Goal: Task Accomplishment & Management: Manage account settings

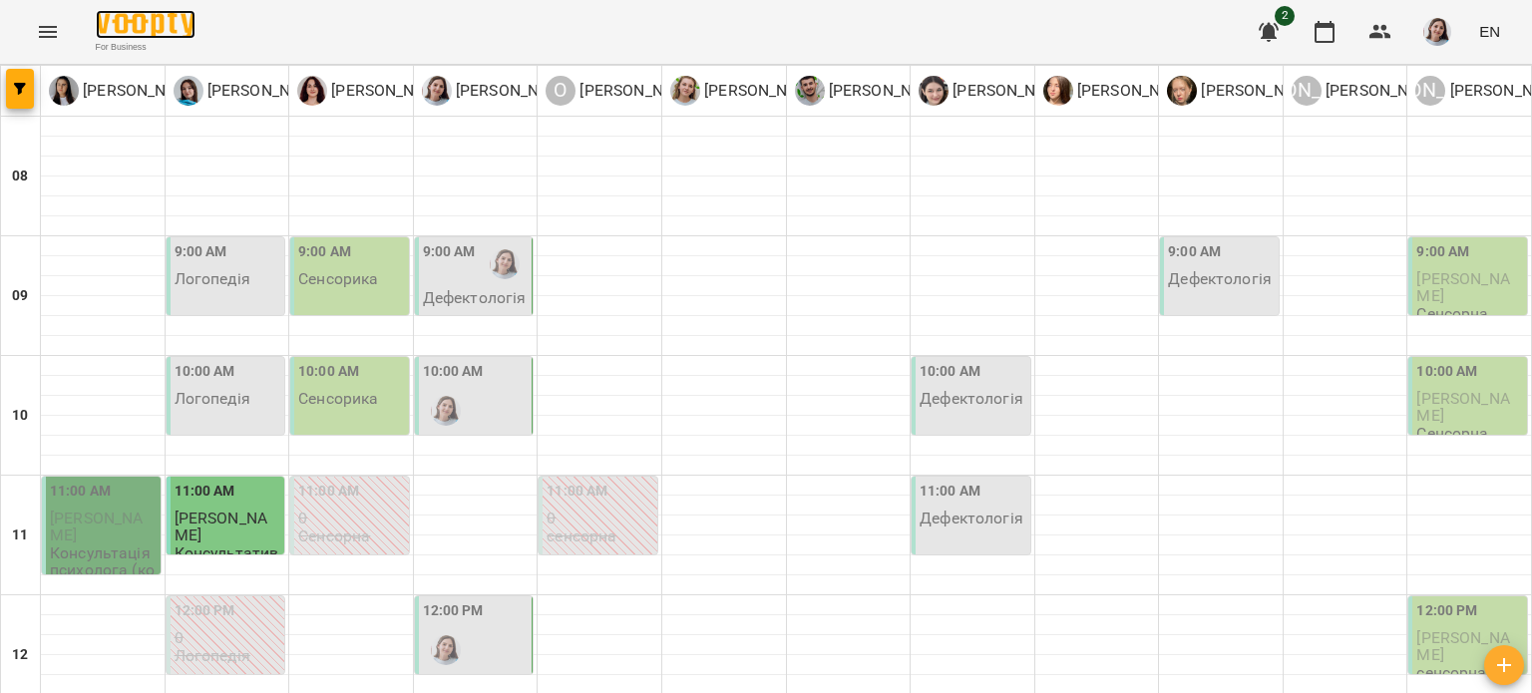
click at [122, 35] on img at bounding box center [146, 24] width 100 height 29
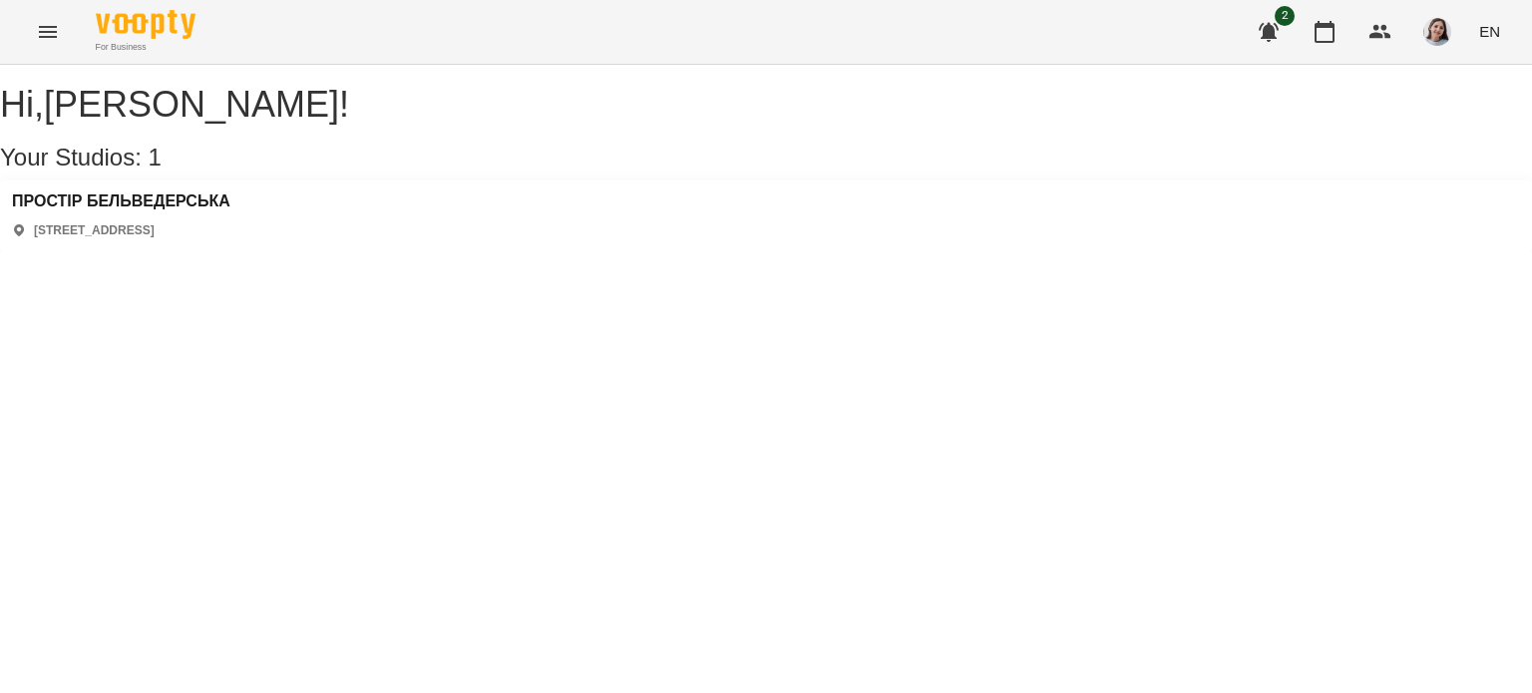
click at [125, 194] on div "Hi , [PERSON_NAME] ! Your Studios: 1 ПРОСТІР БЕЛЬВЕДЕРСЬКА [STREET_ADDRESS]" at bounding box center [766, 168] width 1532 height 167
click at [136, 210] on h3 "ПРОСТІР БЕЛЬВЕДЕРСЬКА" at bounding box center [121, 202] width 218 height 18
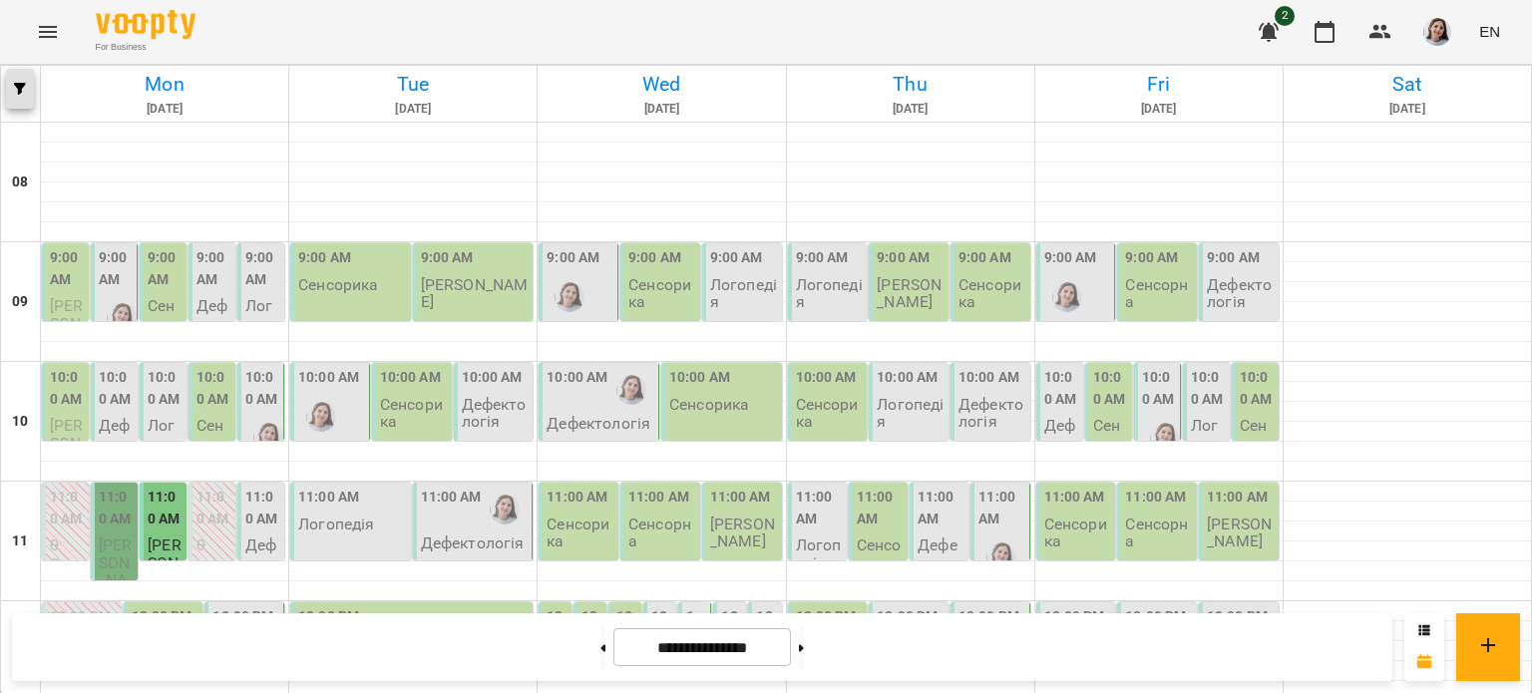
click at [8, 84] on span "button" at bounding box center [20, 89] width 28 height 12
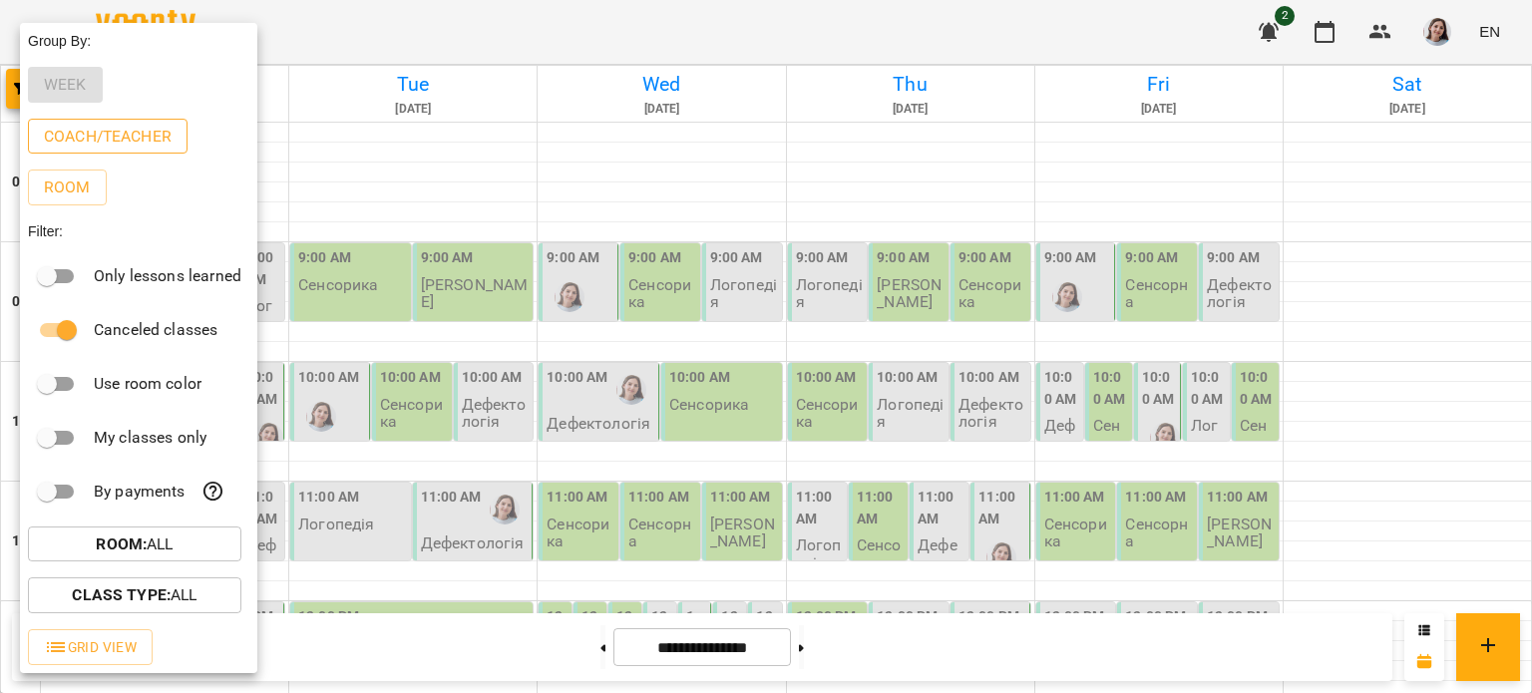
click at [100, 143] on p "Coach/Teacher" at bounding box center [108, 137] width 128 height 24
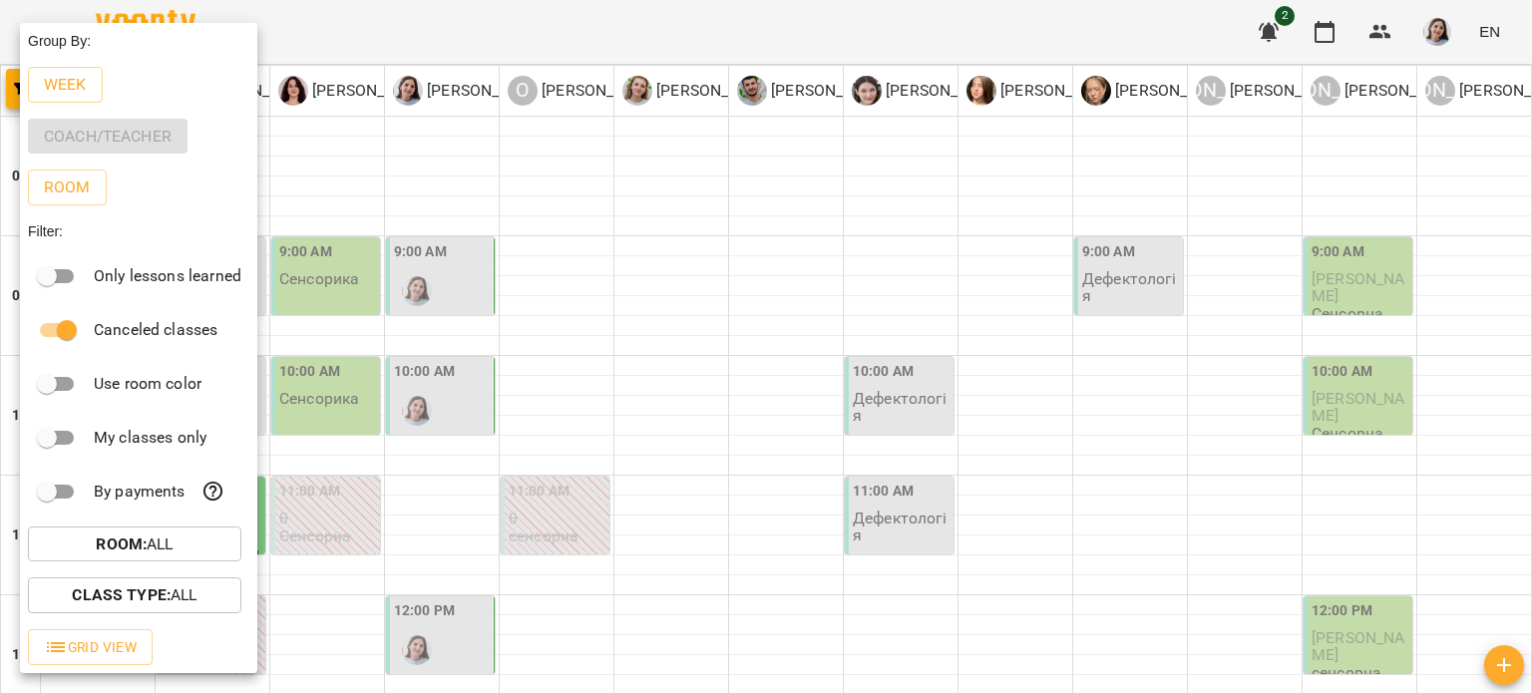
click at [454, 39] on div at bounding box center [766, 346] width 1532 height 693
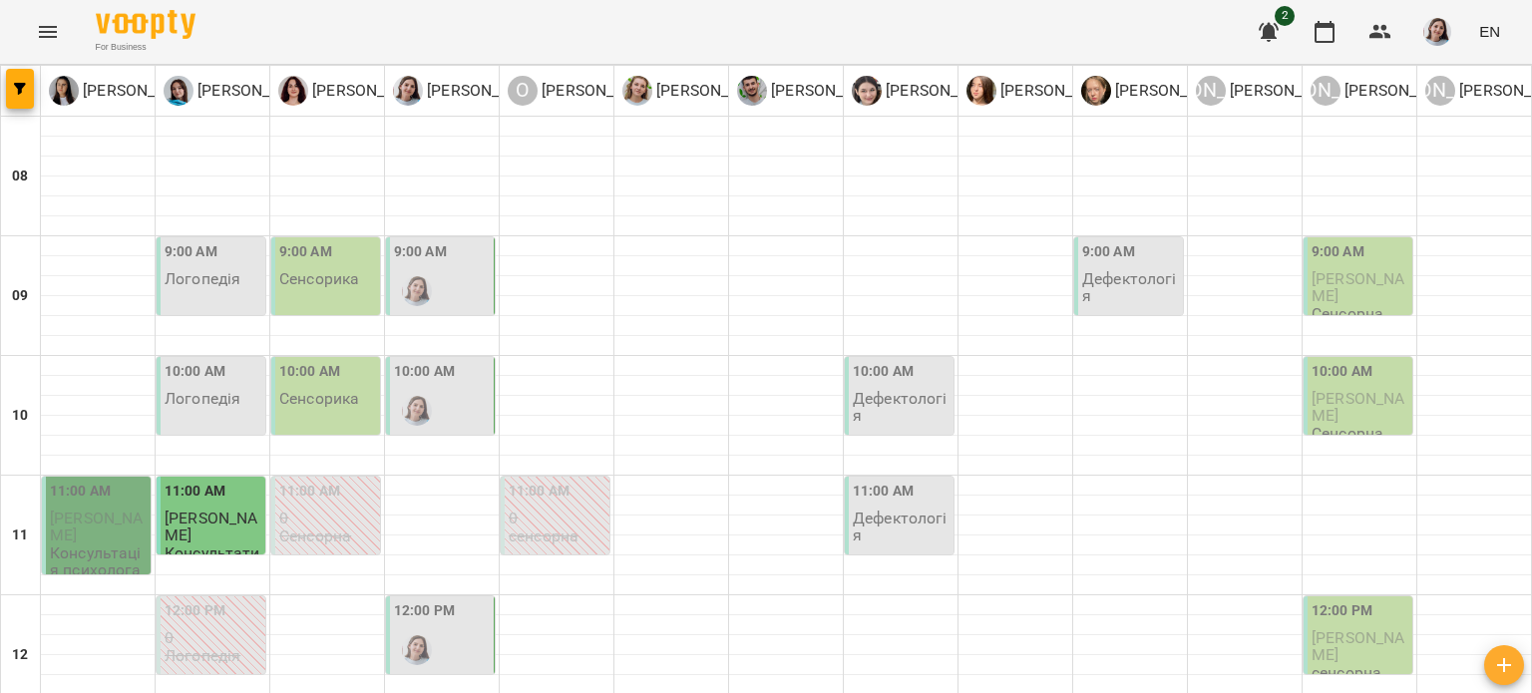
click at [468, 256] on div "9:00 AM" at bounding box center [442, 277] width 96 height 73
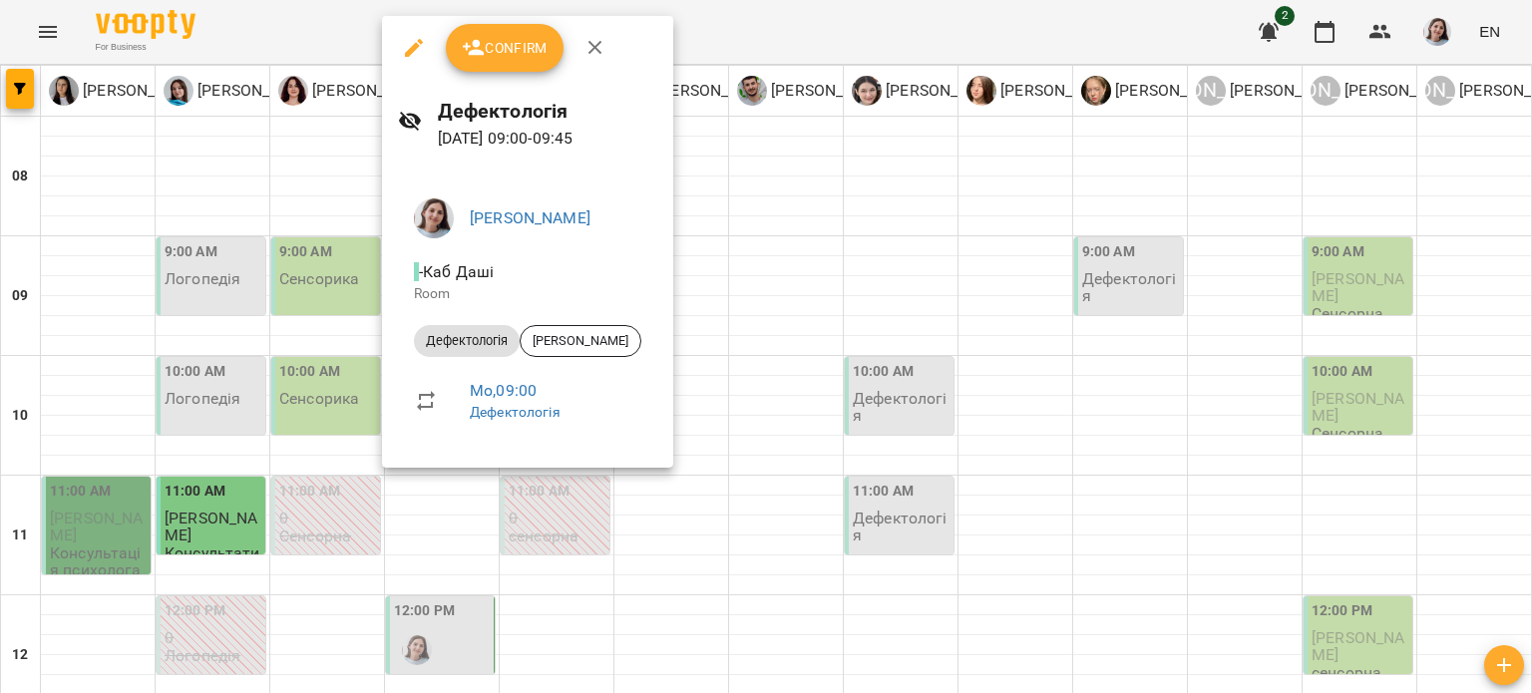
click at [715, 216] on div at bounding box center [766, 346] width 1532 height 693
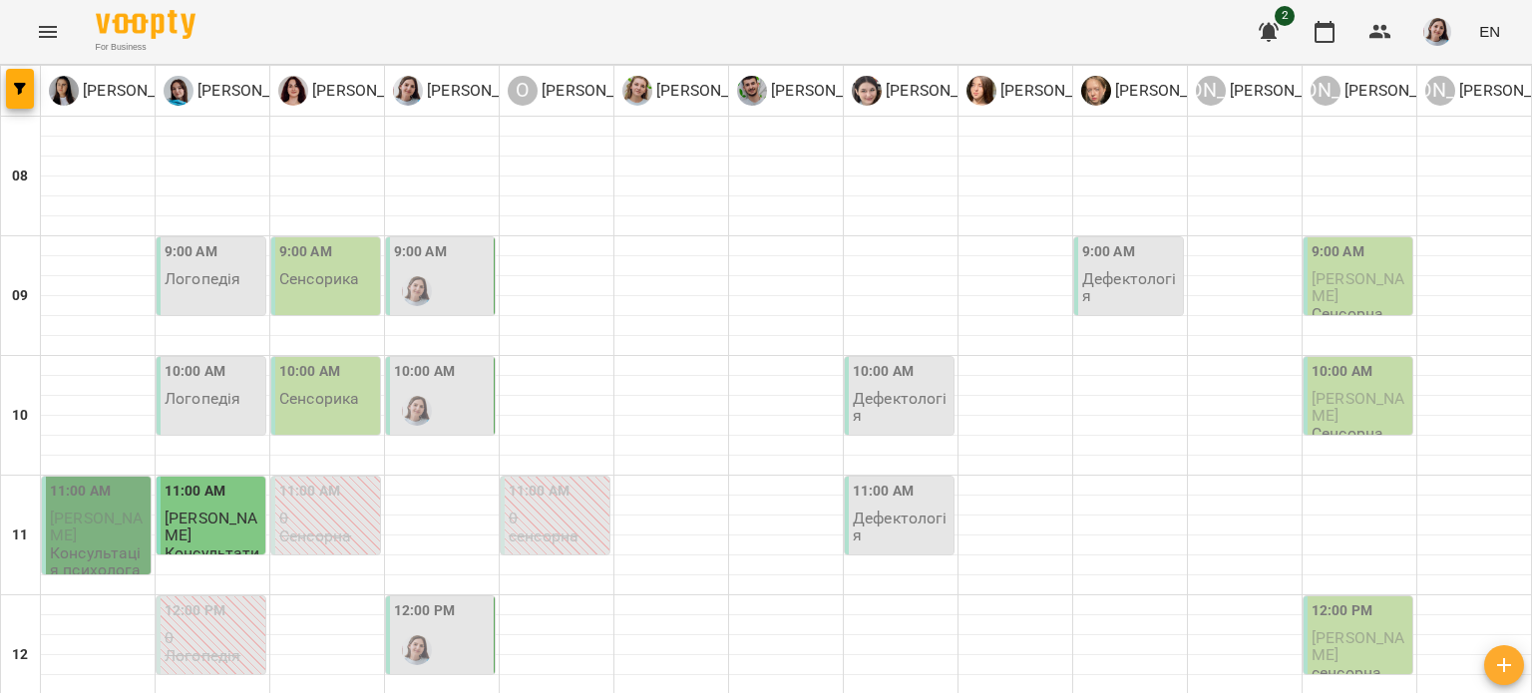
click at [463, 374] on div "10:00 AM" at bounding box center [442, 397] width 96 height 73
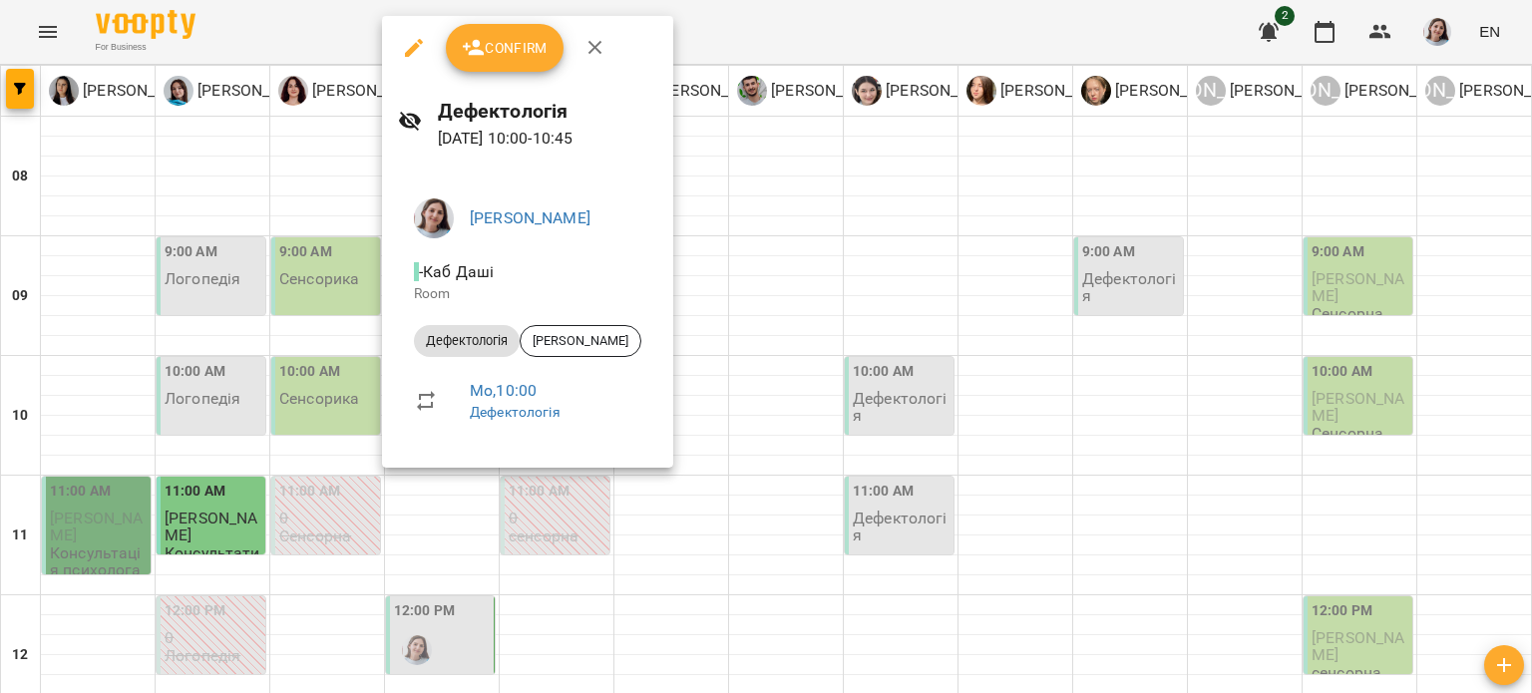
click at [734, 268] on div at bounding box center [766, 346] width 1532 height 693
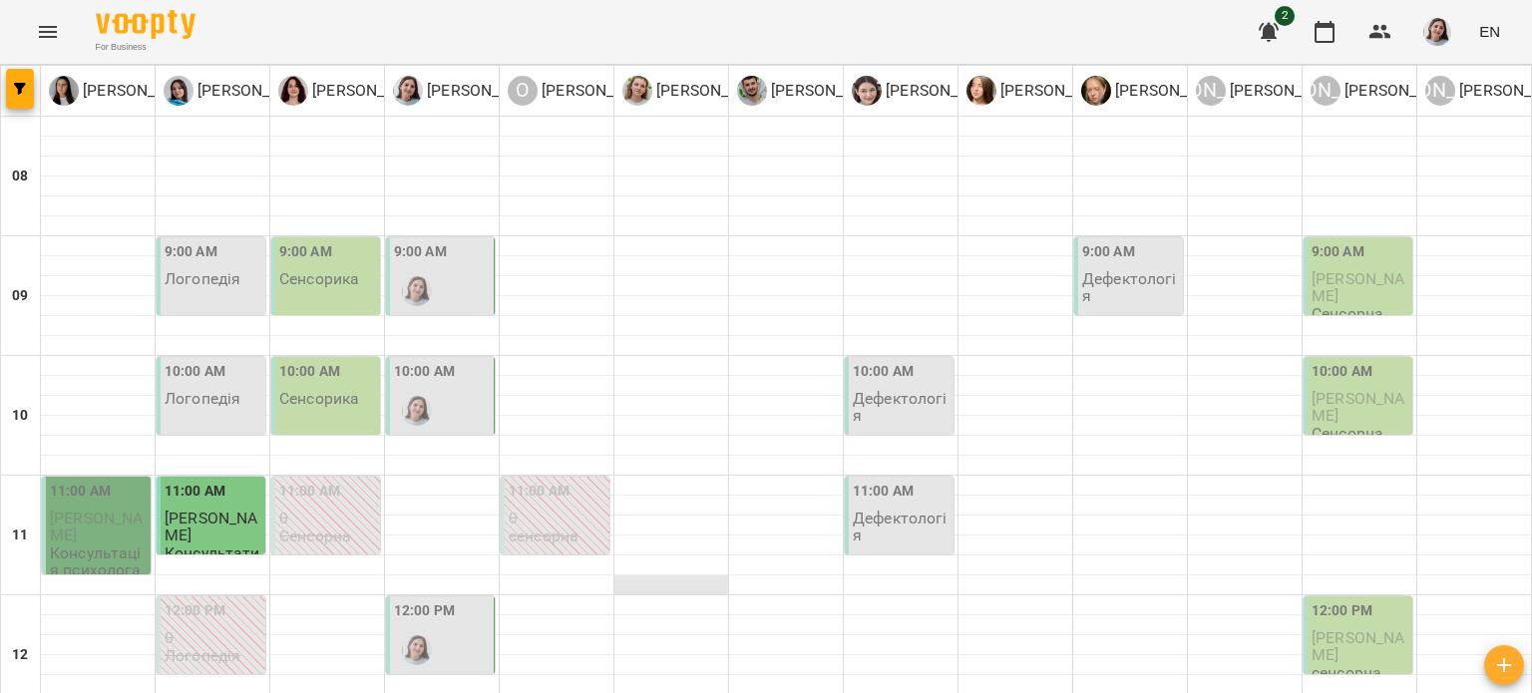
scroll to position [299, 0]
click at [444, 600] on label "12:00 PM" at bounding box center [424, 611] width 61 height 22
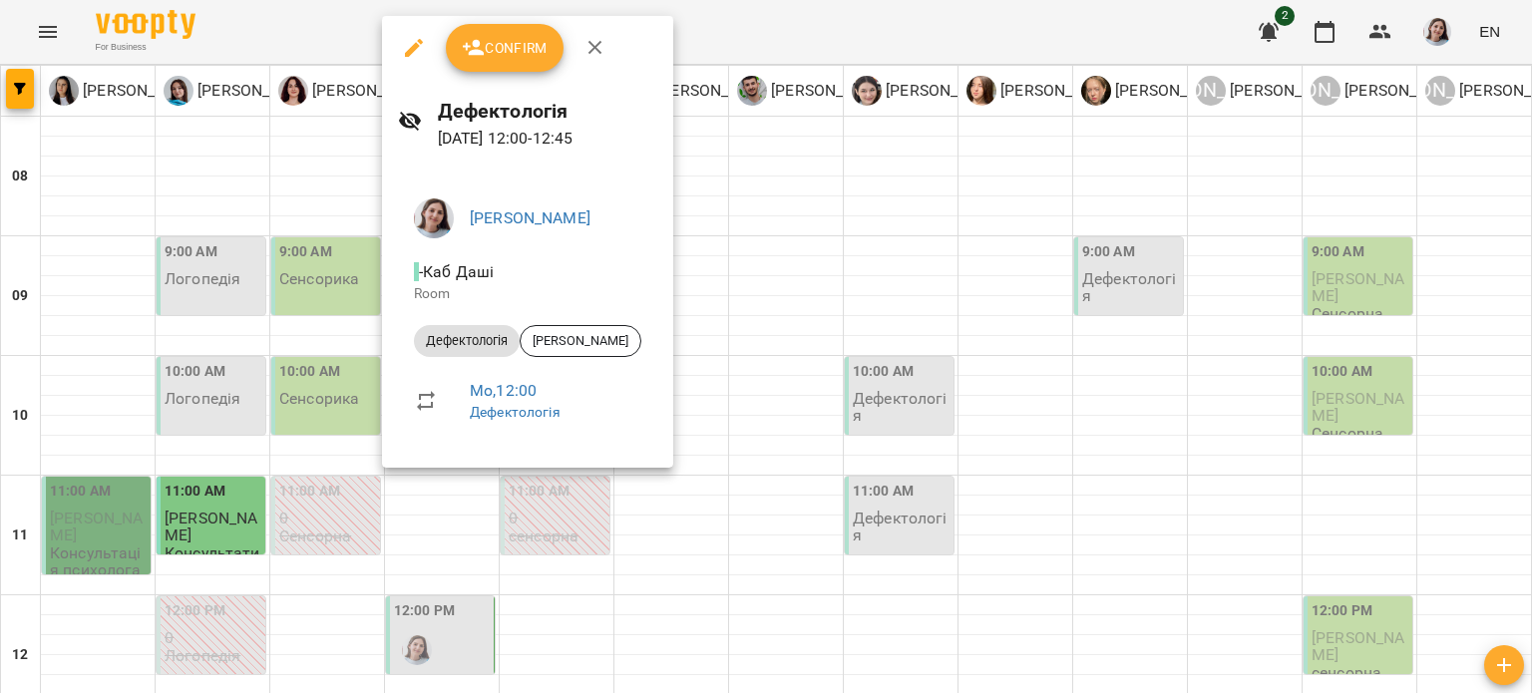
click at [752, 277] on div at bounding box center [766, 346] width 1532 height 693
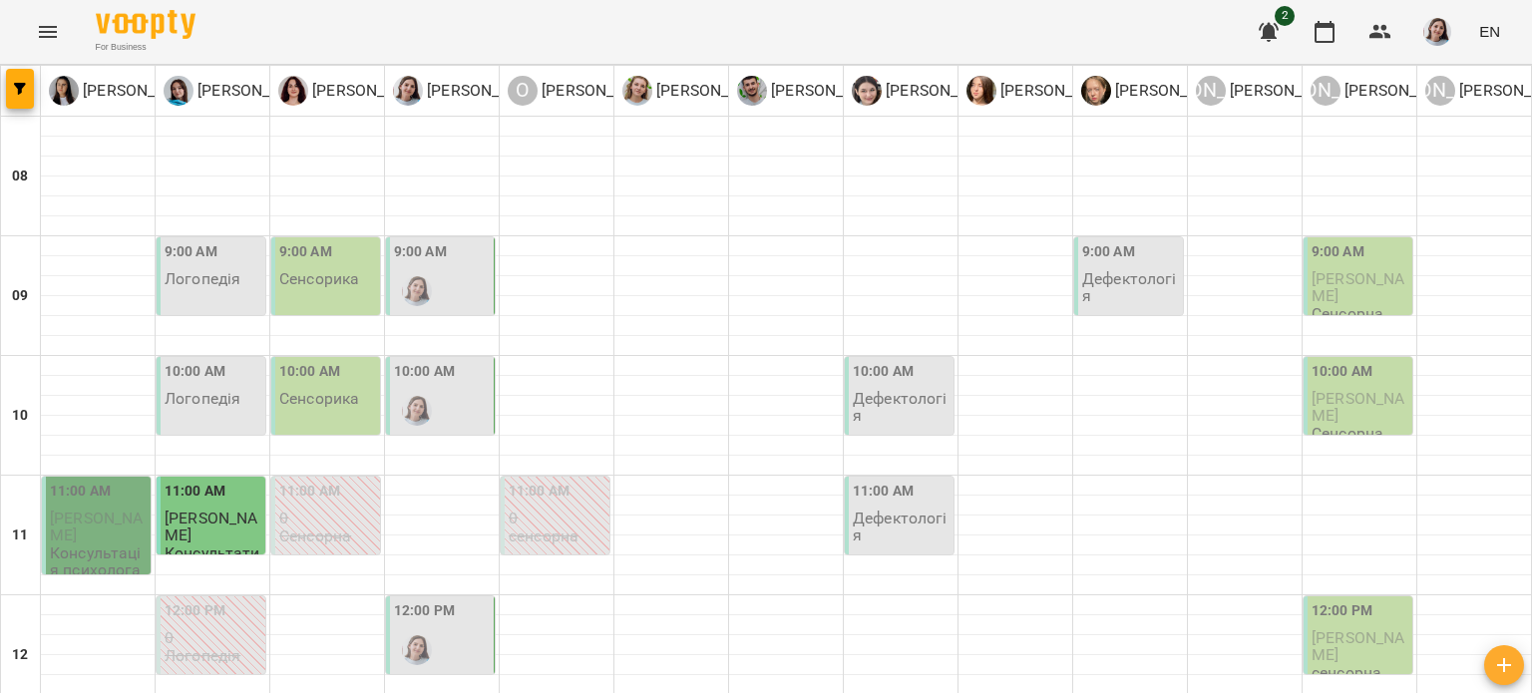
scroll to position [992, 0]
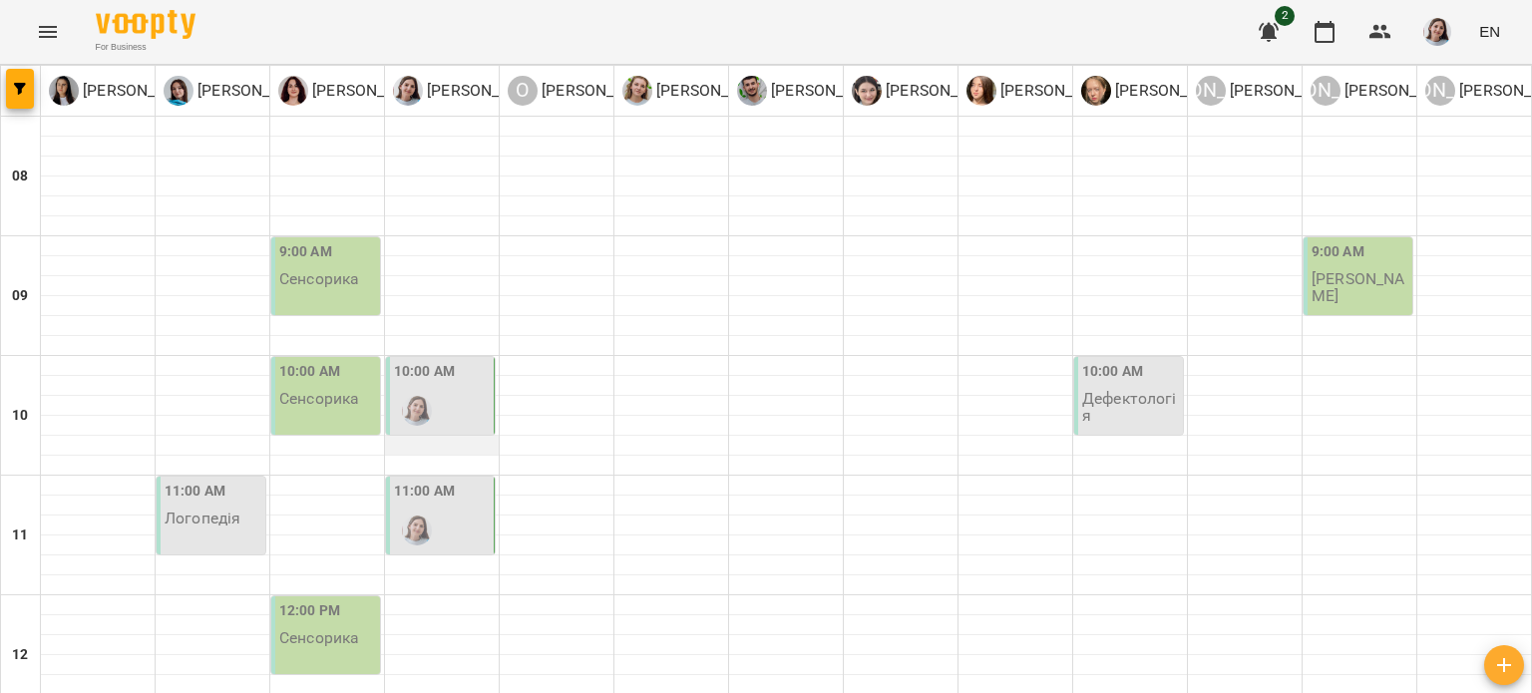
scroll to position [0, 0]
click at [456, 398] on div "10:00 AM" at bounding box center [442, 397] width 96 height 73
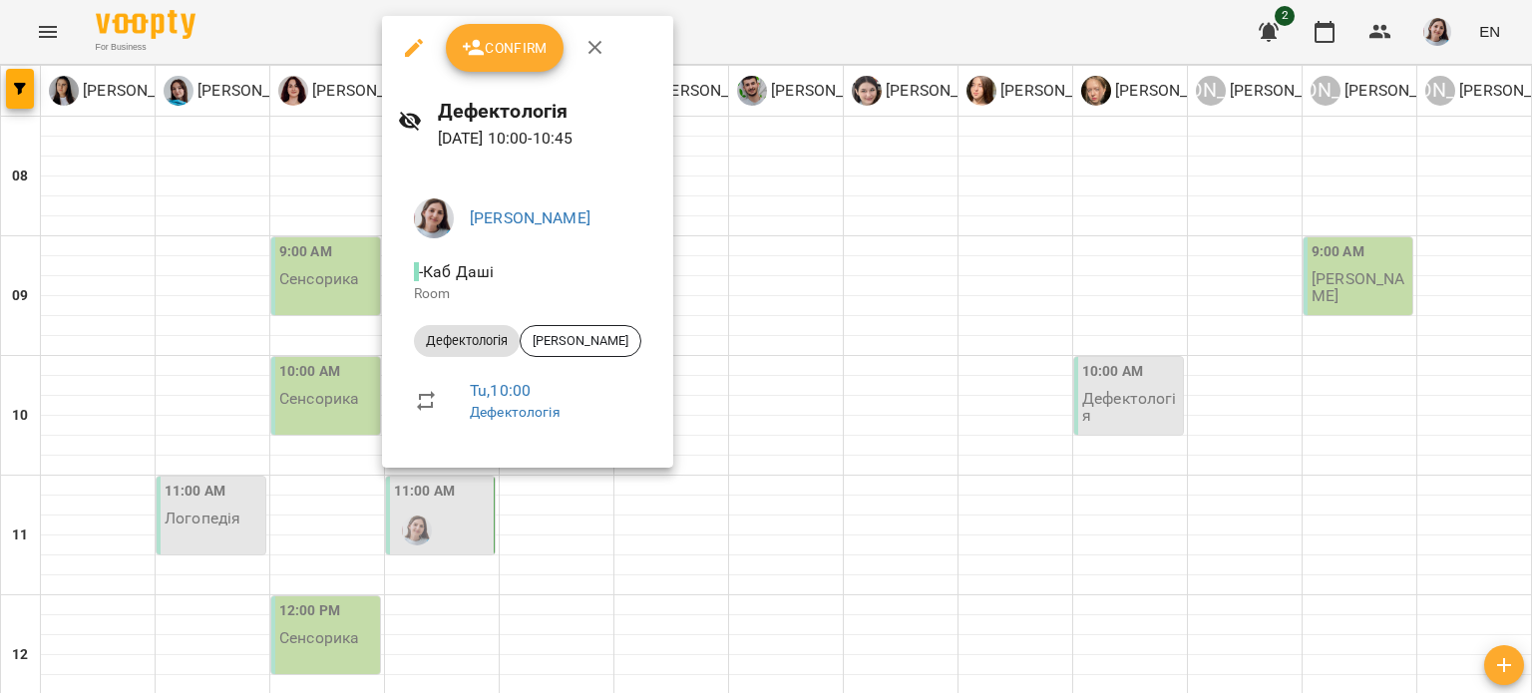
click at [702, 298] on div at bounding box center [766, 346] width 1532 height 693
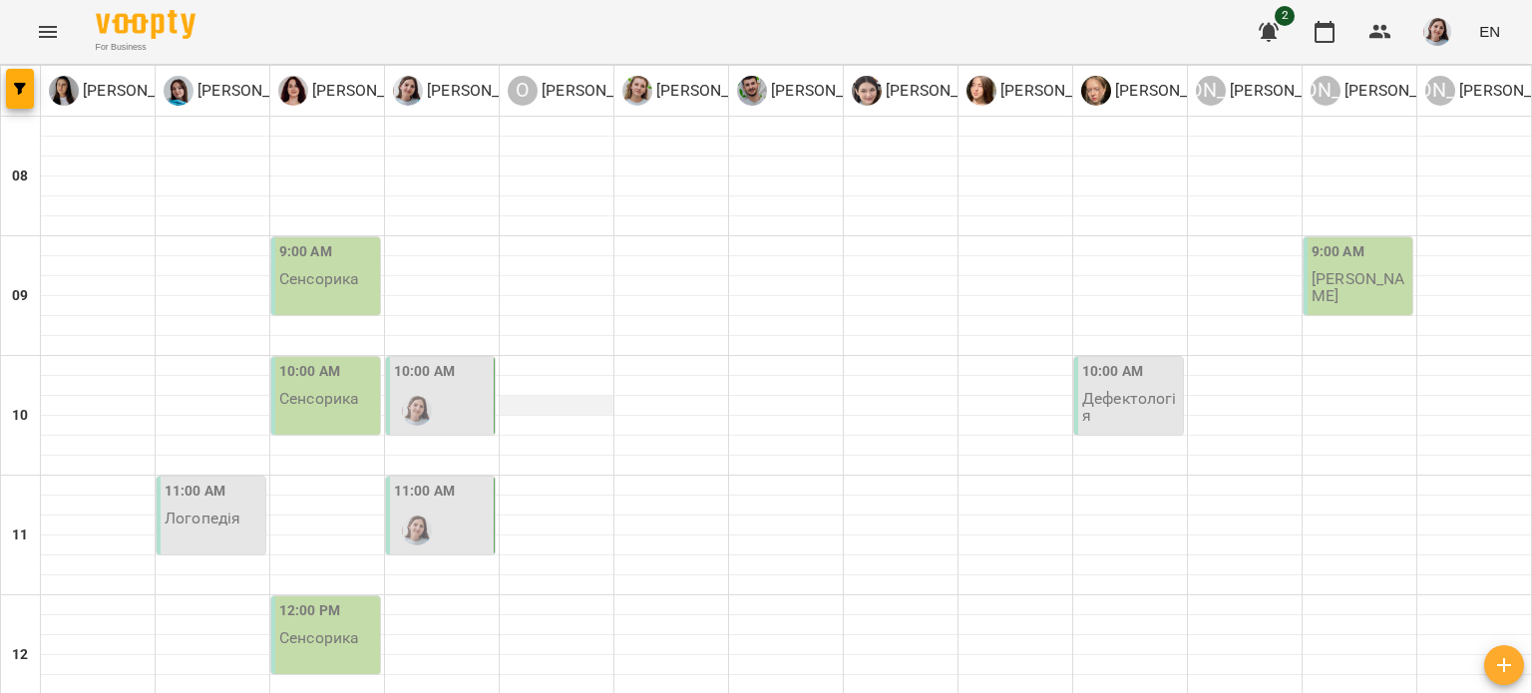
scroll to position [100, 0]
click at [445, 481] on div "11:00 AM" at bounding box center [442, 517] width 96 height 73
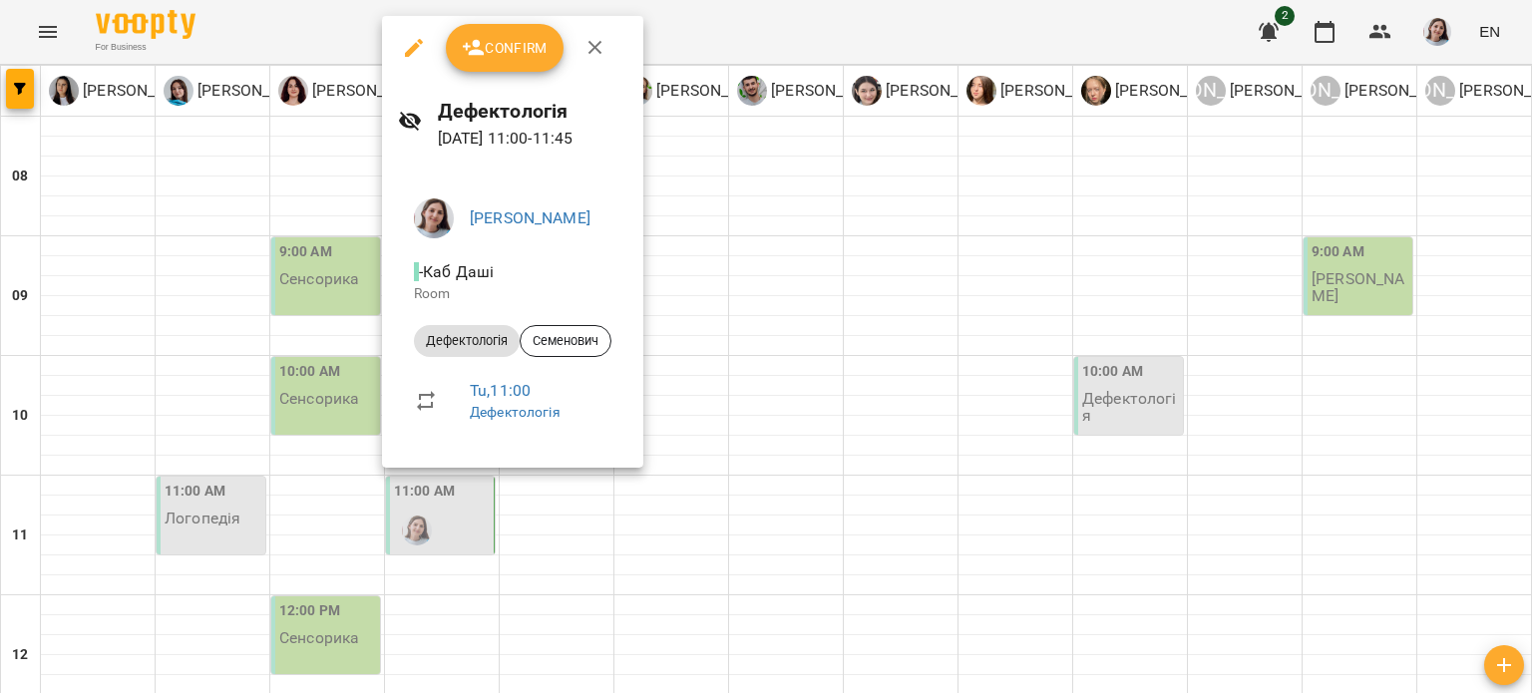
click at [665, 306] on div at bounding box center [766, 346] width 1532 height 693
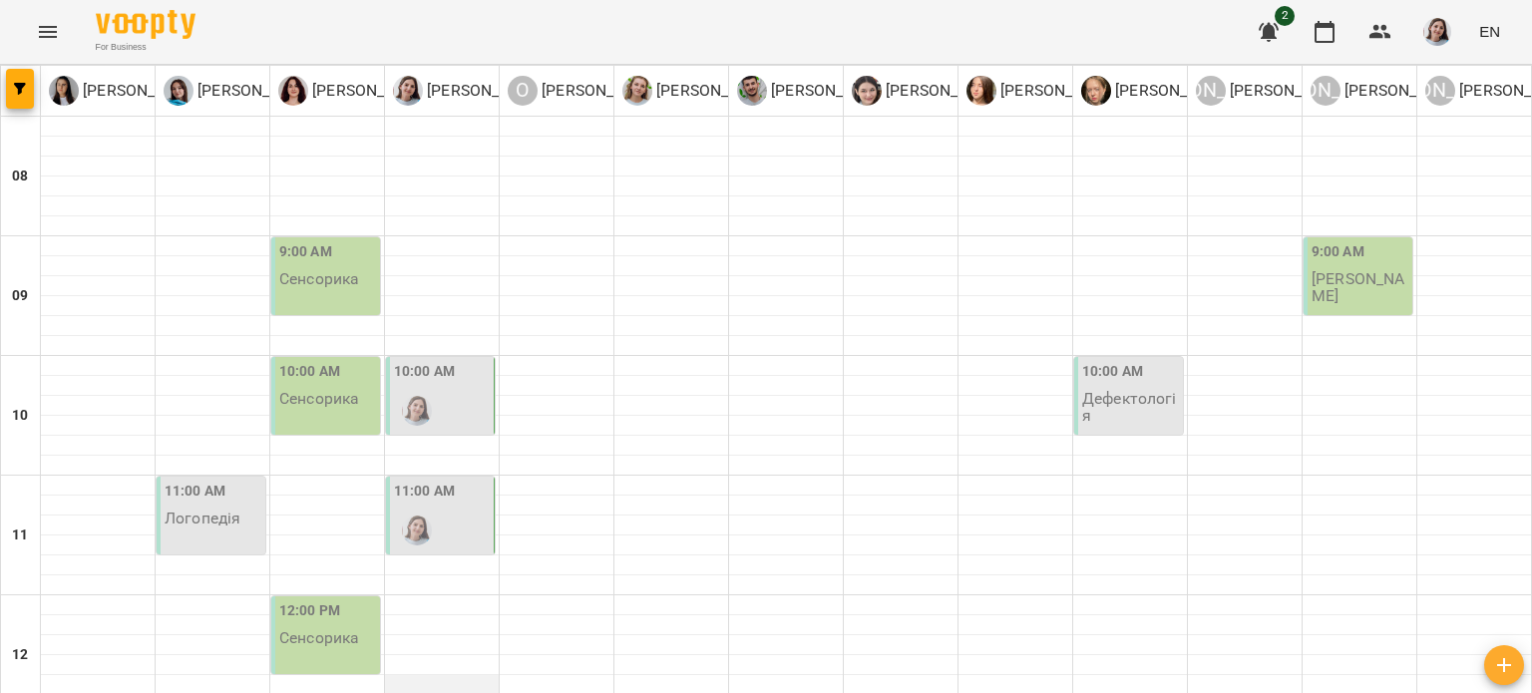
scroll to position [299, 0]
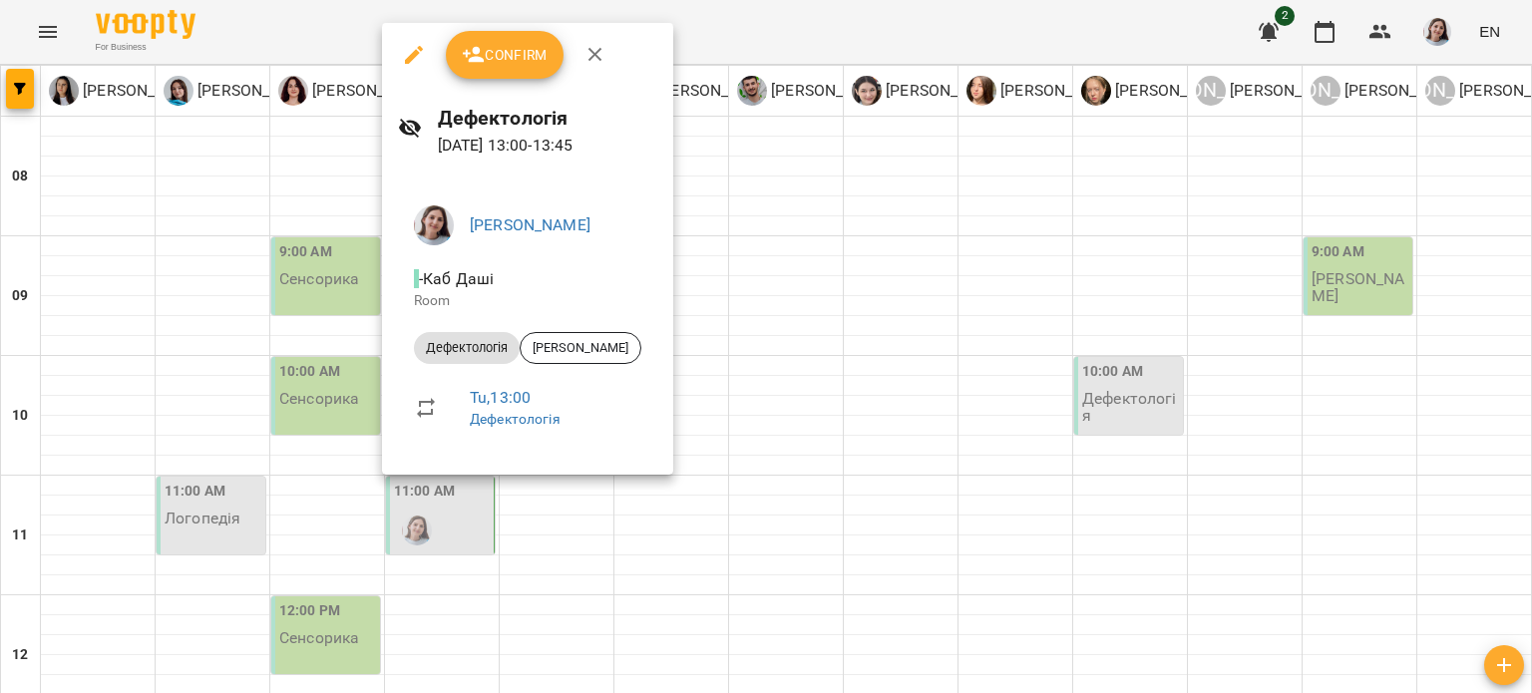
click at [694, 307] on div at bounding box center [766, 346] width 1532 height 693
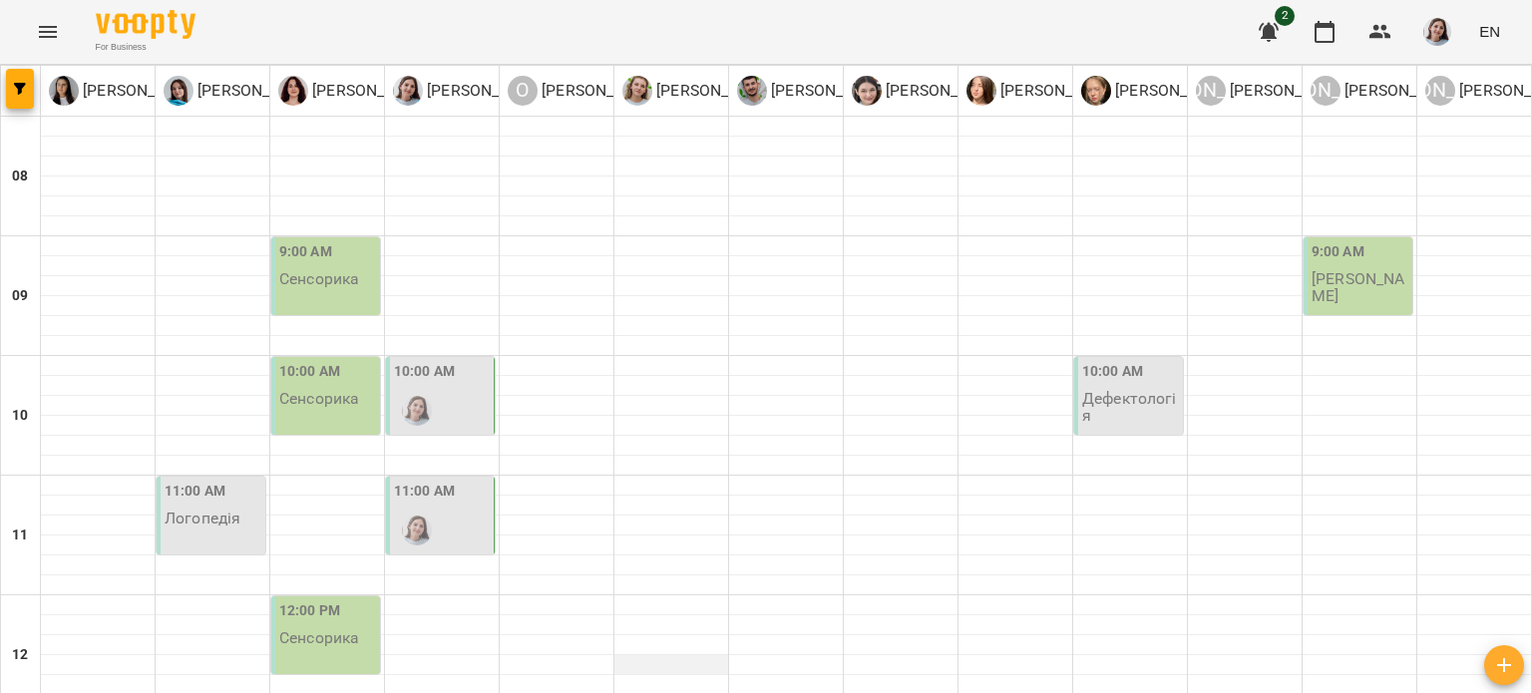
scroll to position [598, 0]
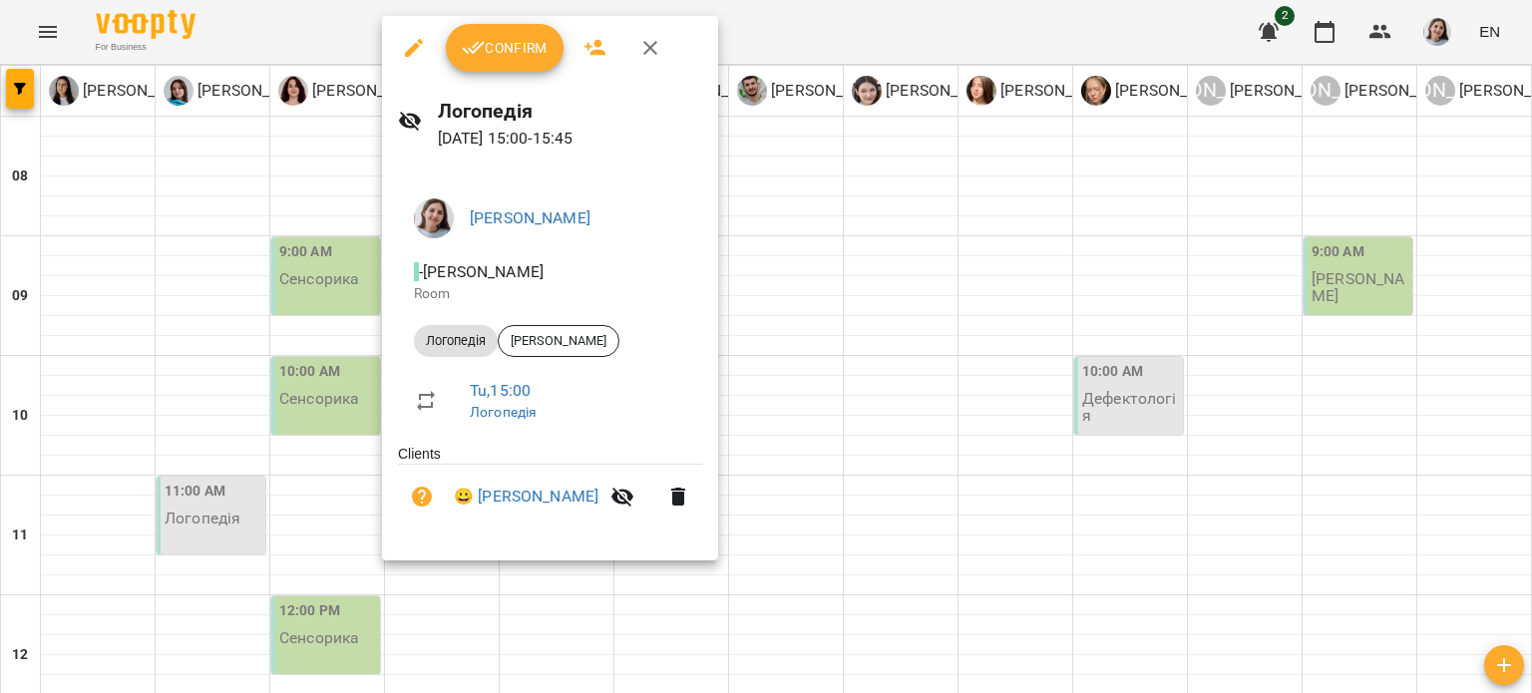
click at [750, 278] on div at bounding box center [766, 346] width 1532 height 693
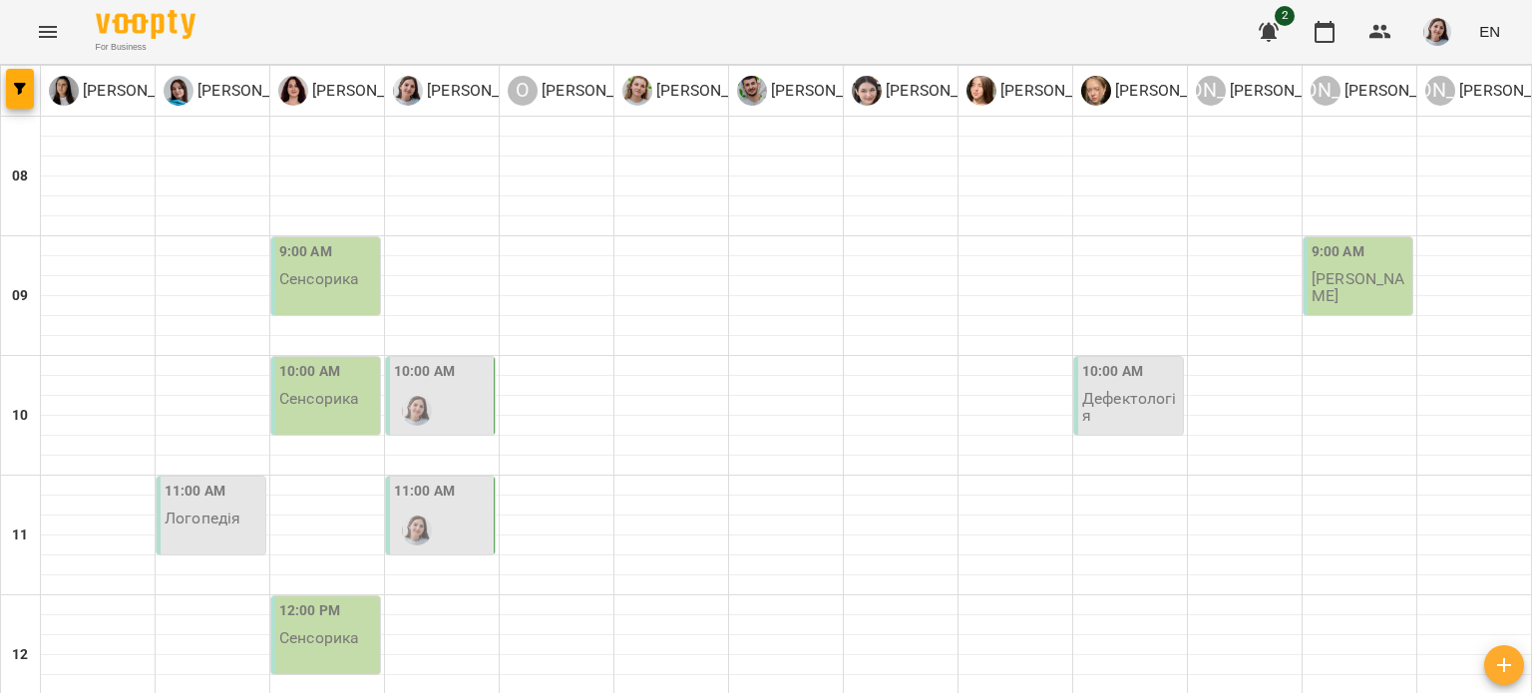
scroll to position [798, 0]
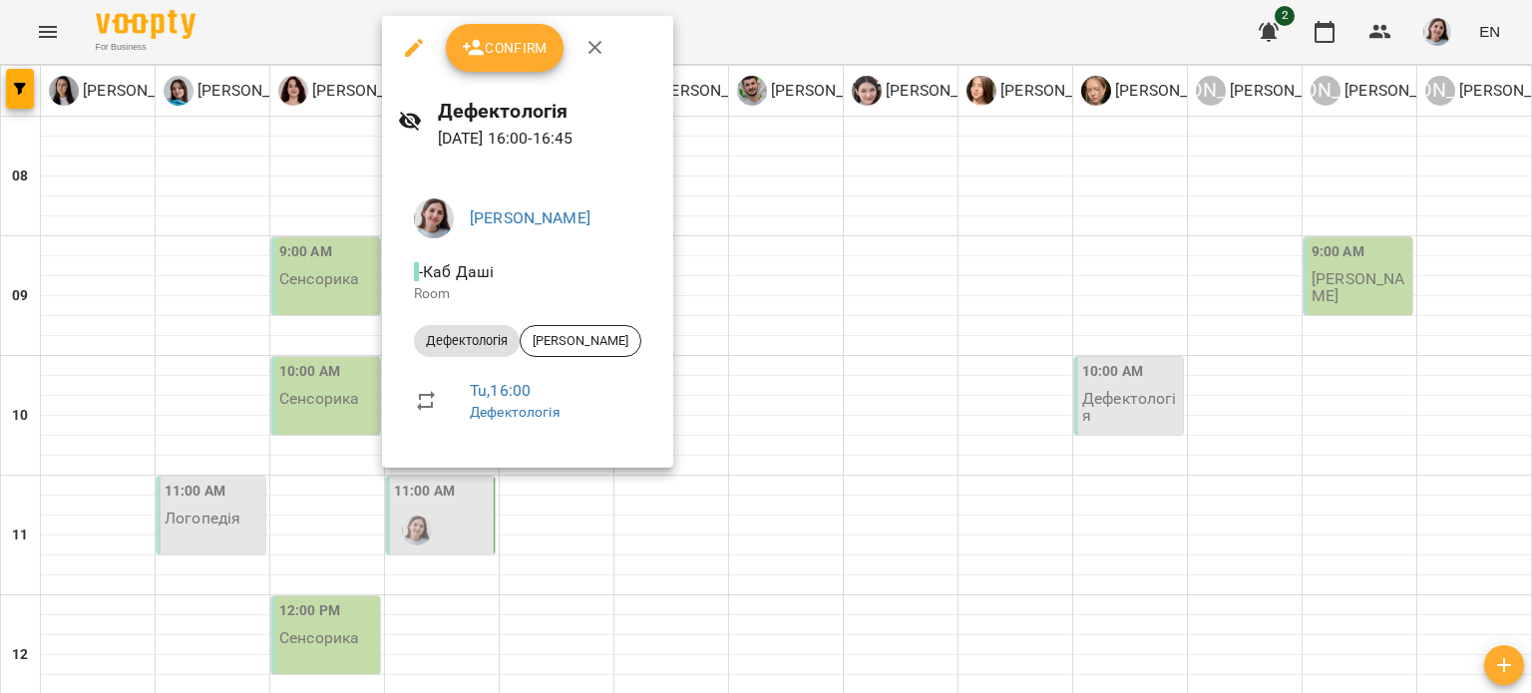
click at [744, 258] on div at bounding box center [766, 346] width 1532 height 693
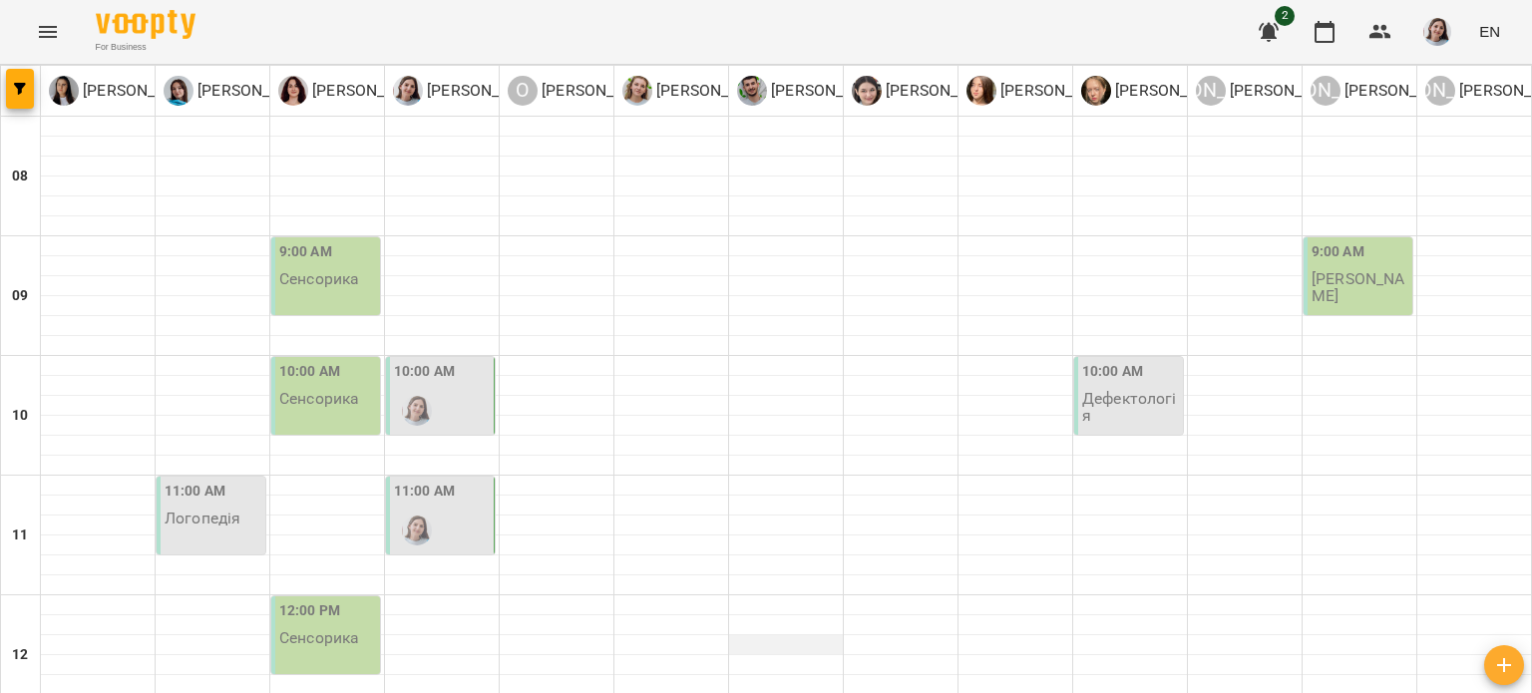
scroll to position [0, 0]
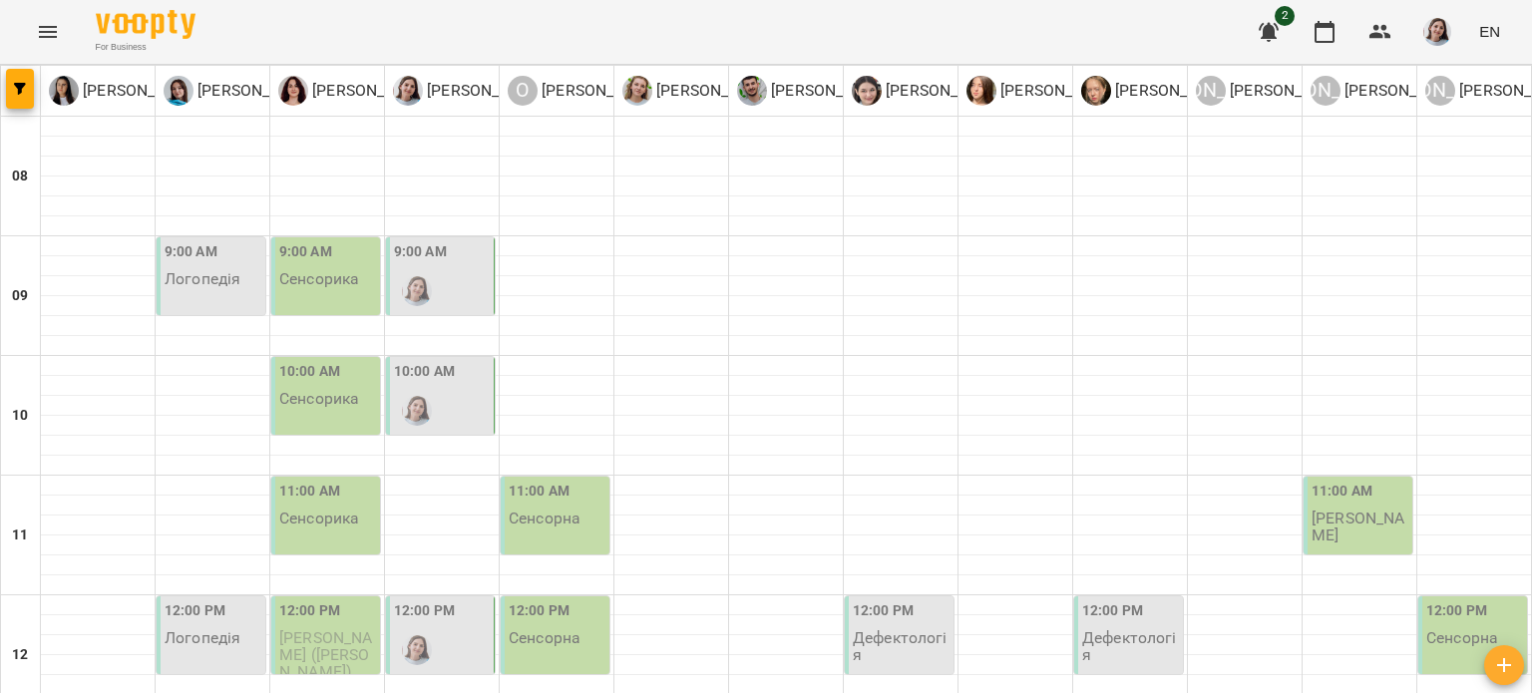
click at [424, 269] on div at bounding box center [417, 291] width 46 height 46
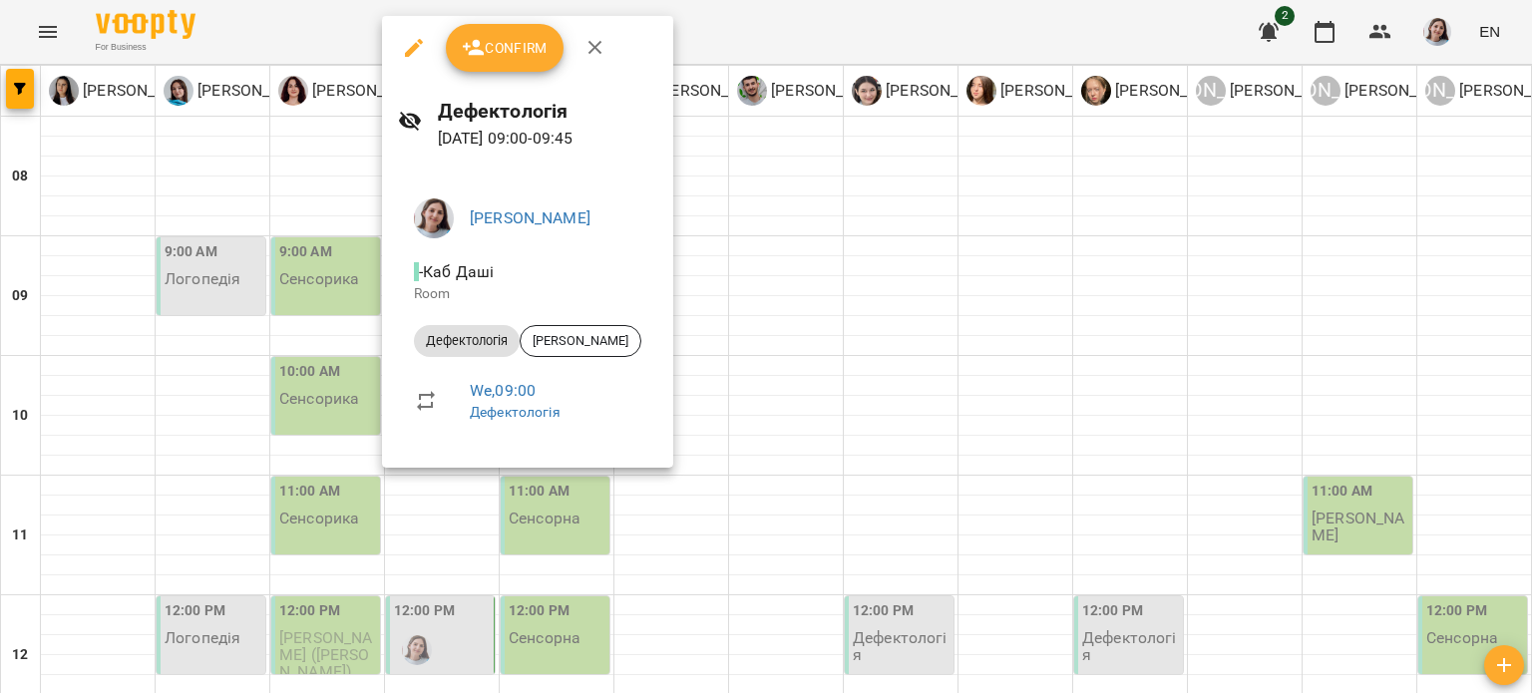
click at [726, 282] on div at bounding box center [766, 346] width 1532 height 693
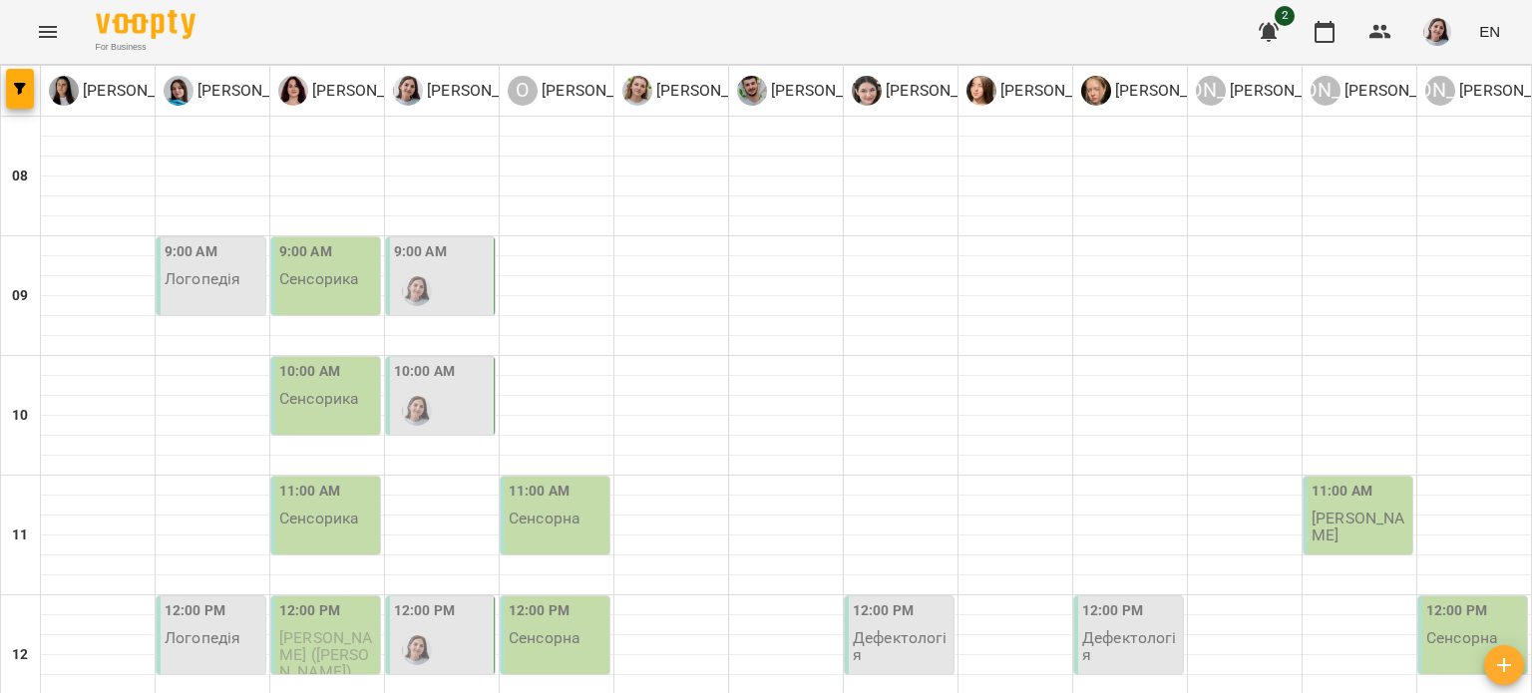
scroll to position [100, 0]
click at [428, 361] on label "10:00 AM" at bounding box center [424, 372] width 61 height 22
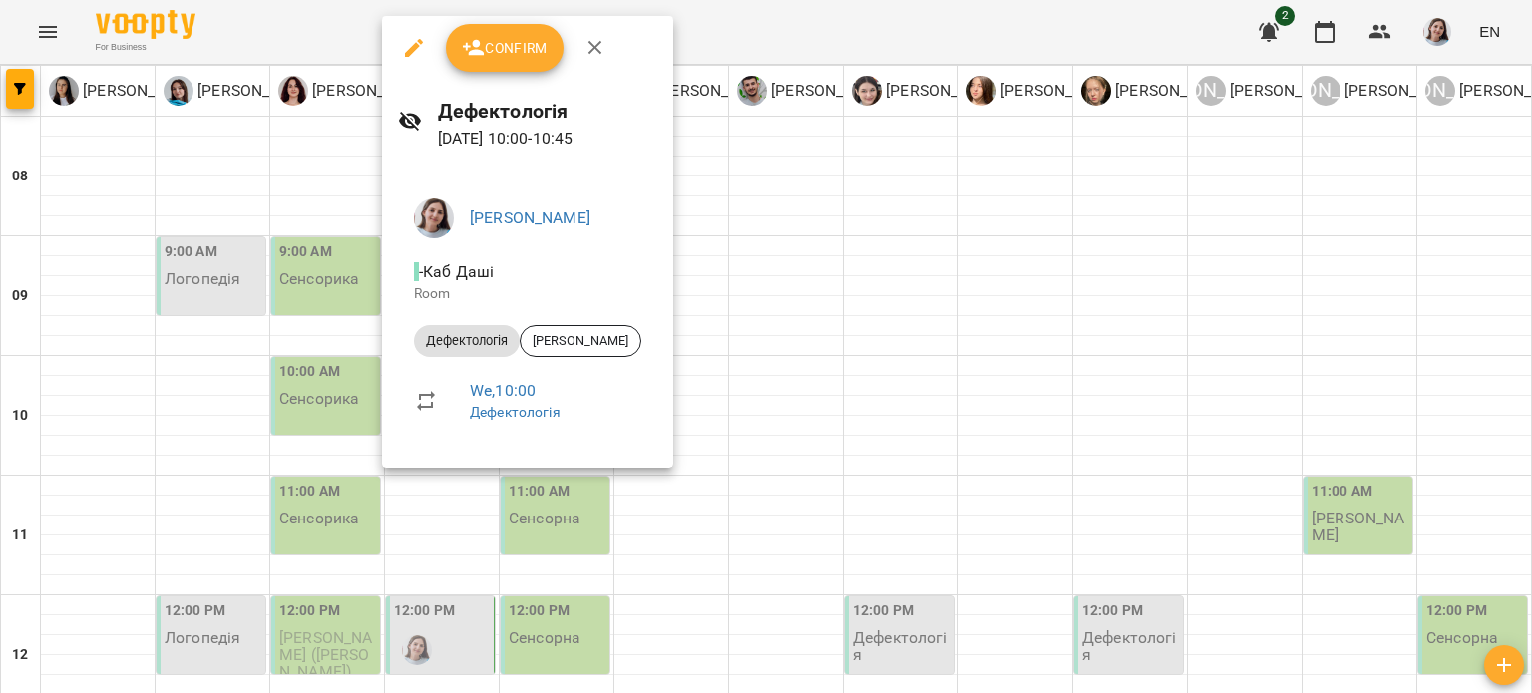
click at [721, 249] on div at bounding box center [766, 346] width 1532 height 693
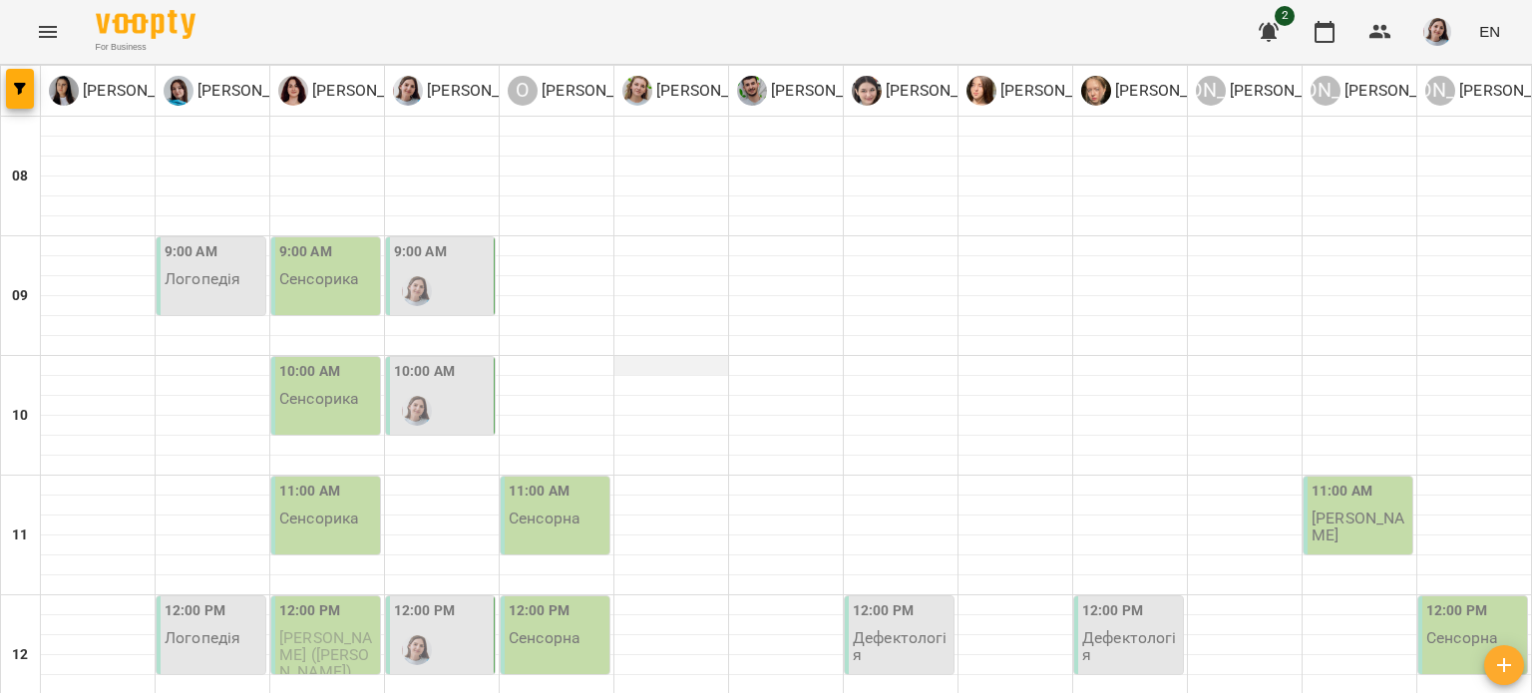
scroll to position [199, 0]
click at [458, 600] on div "12:00 PM" at bounding box center [442, 636] width 96 height 73
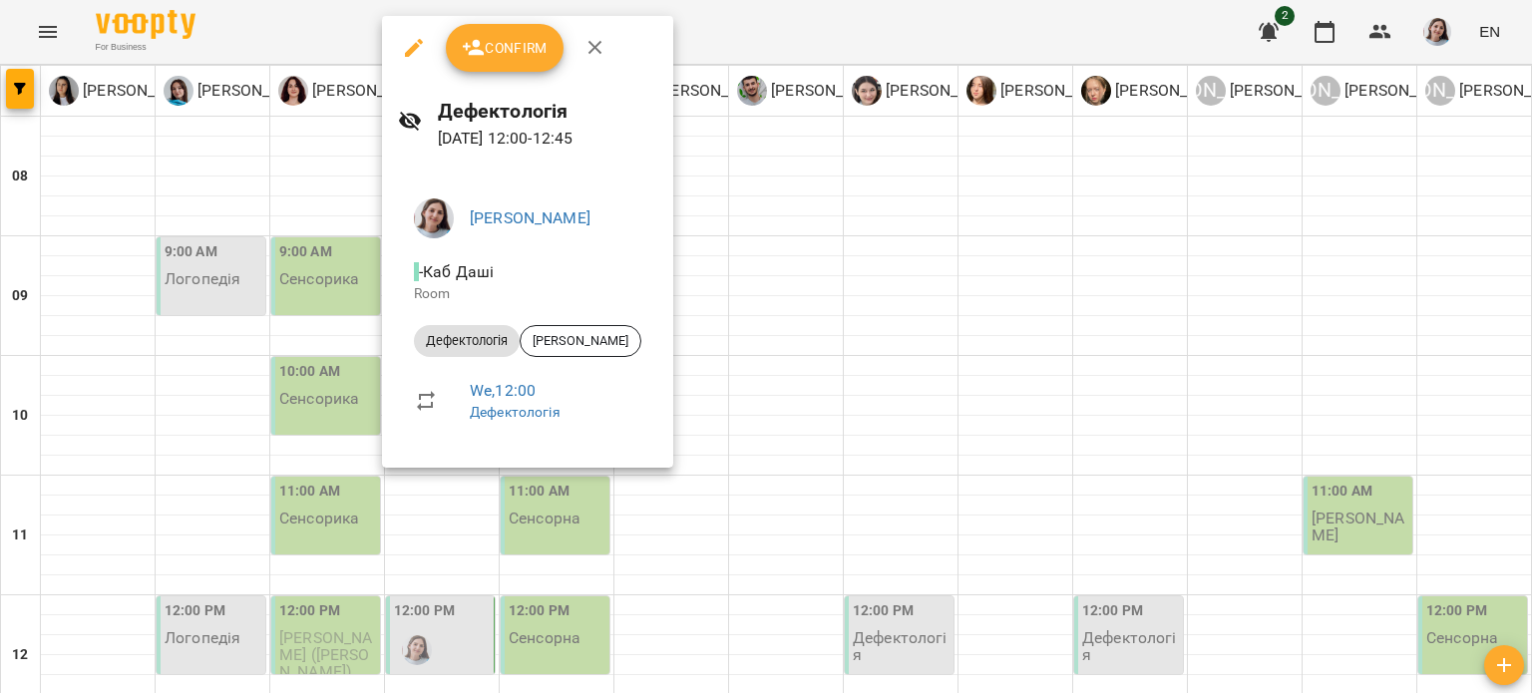
click at [725, 286] on div at bounding box center [766, 346] width 1532 height 693
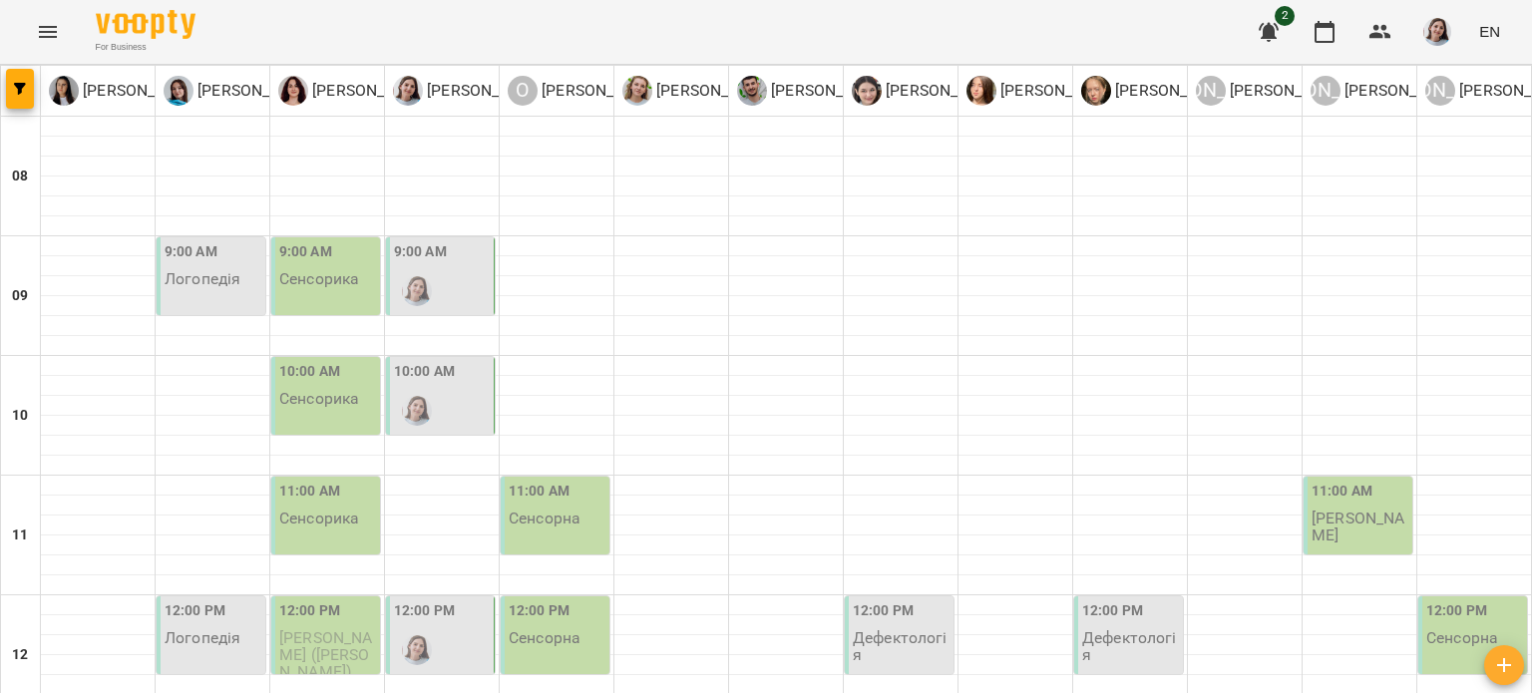
scroll to position [598, 0]
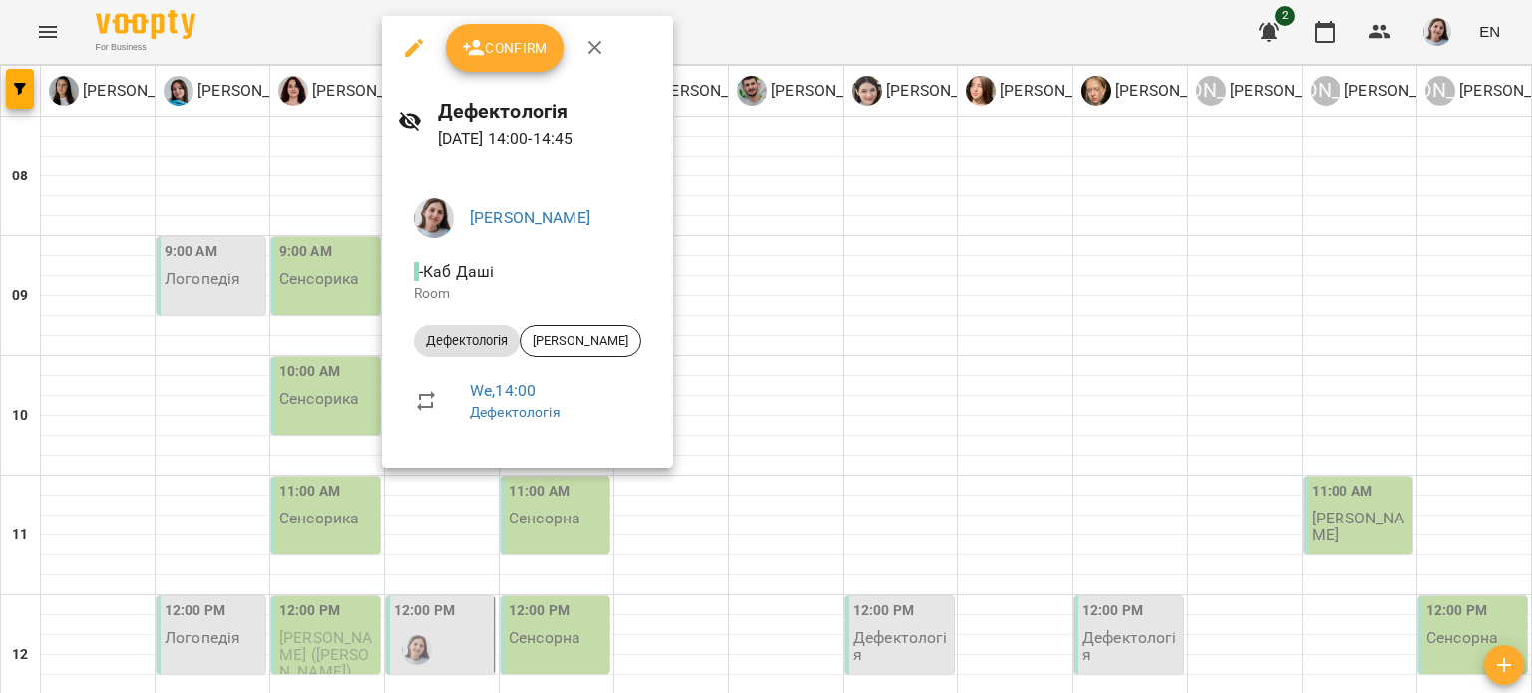
click at [736, 277] on div at bounding box center [766, 346] width 1532 height 693
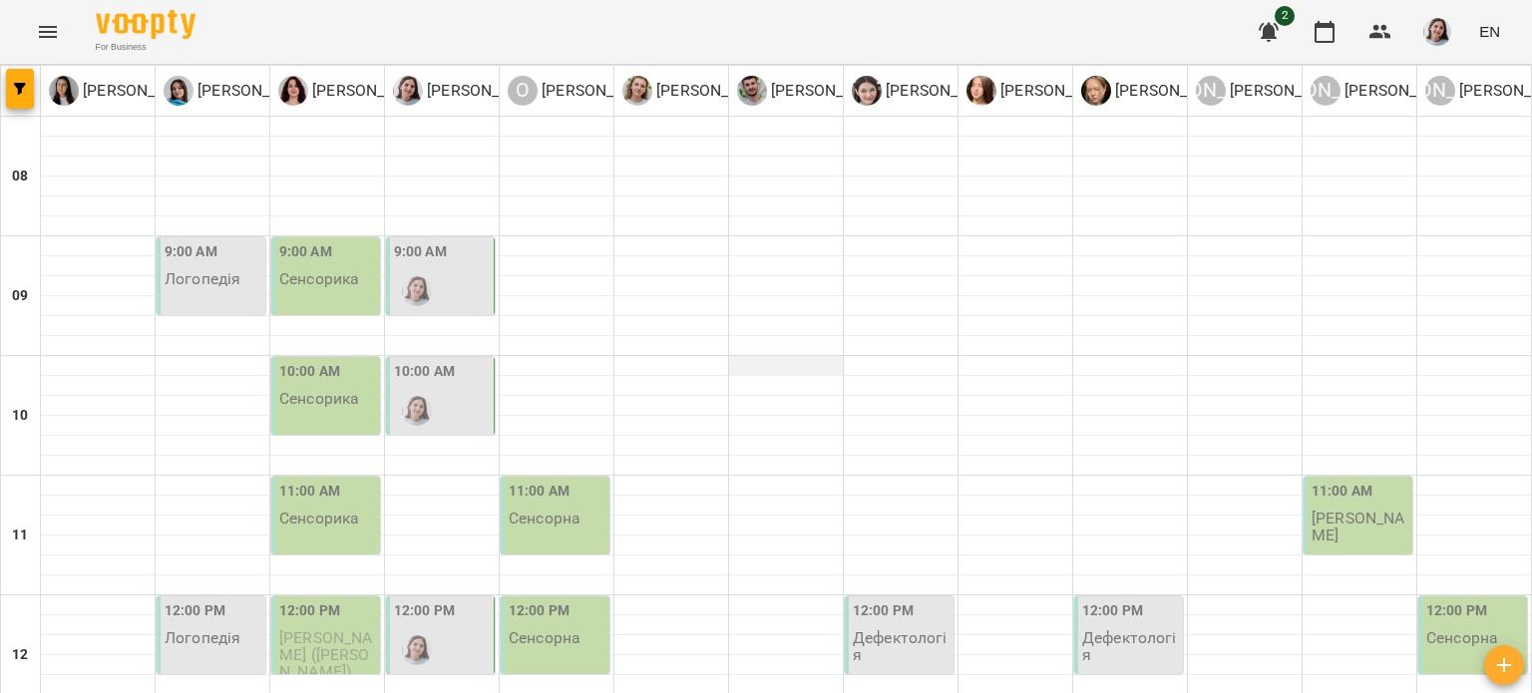
scroll to position [0, 0]
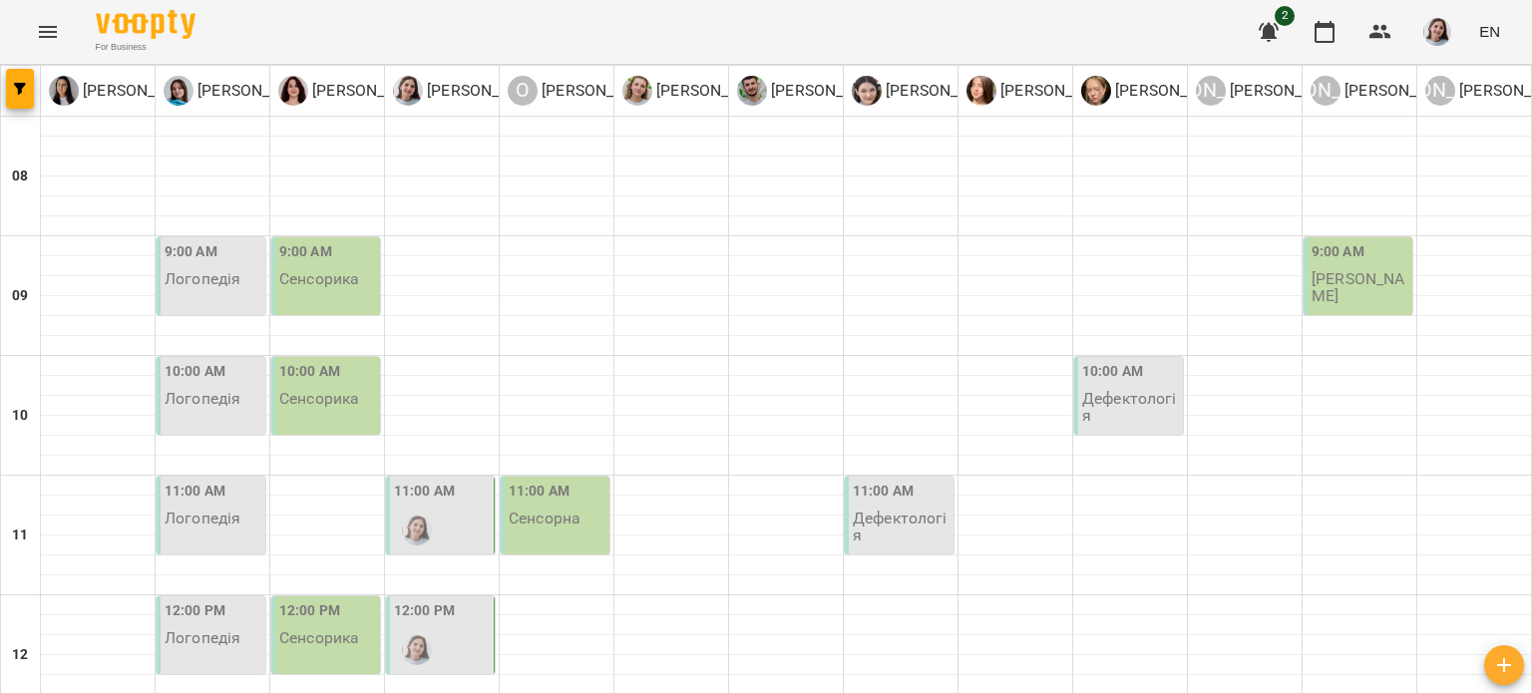
scroll to position [100, 0]
click at [447, 481] on div "11:00 AM" at bounding box center [424, 494] width 61 height 27
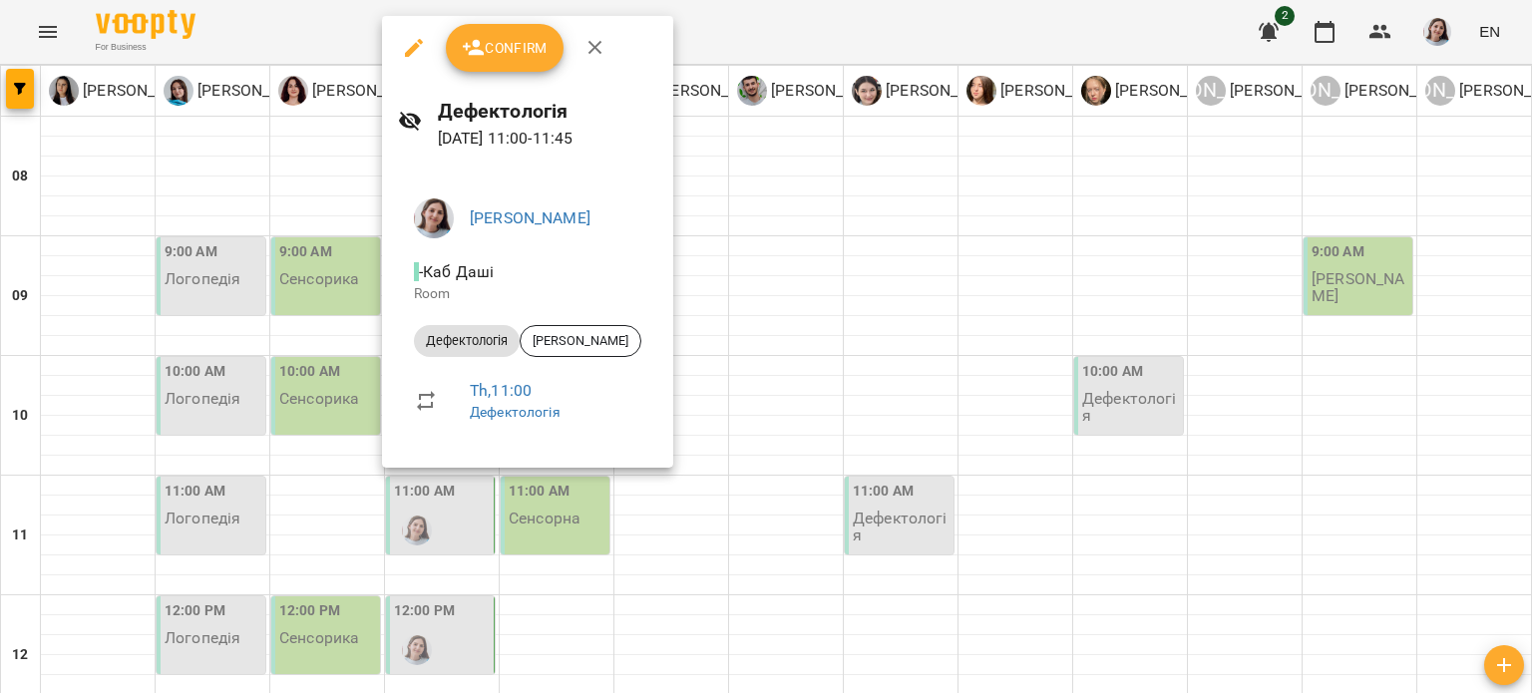
click at [709, 299] on div at bounding box center [766, 346] width 1532 height 693
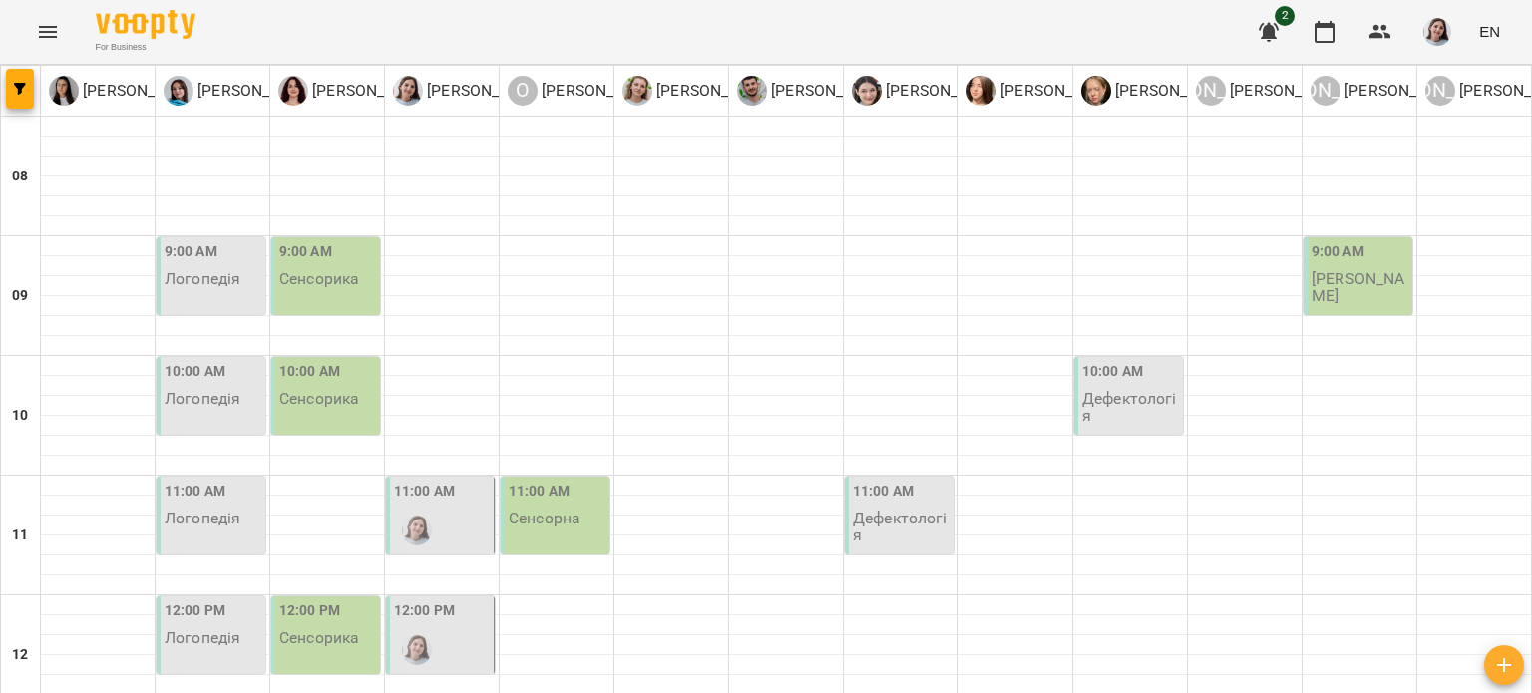
scroll to position [299, 0]
click at [403, 635] on img "Дарія Тріпадуш" at bounding box center [417, 650] width 30 height 30
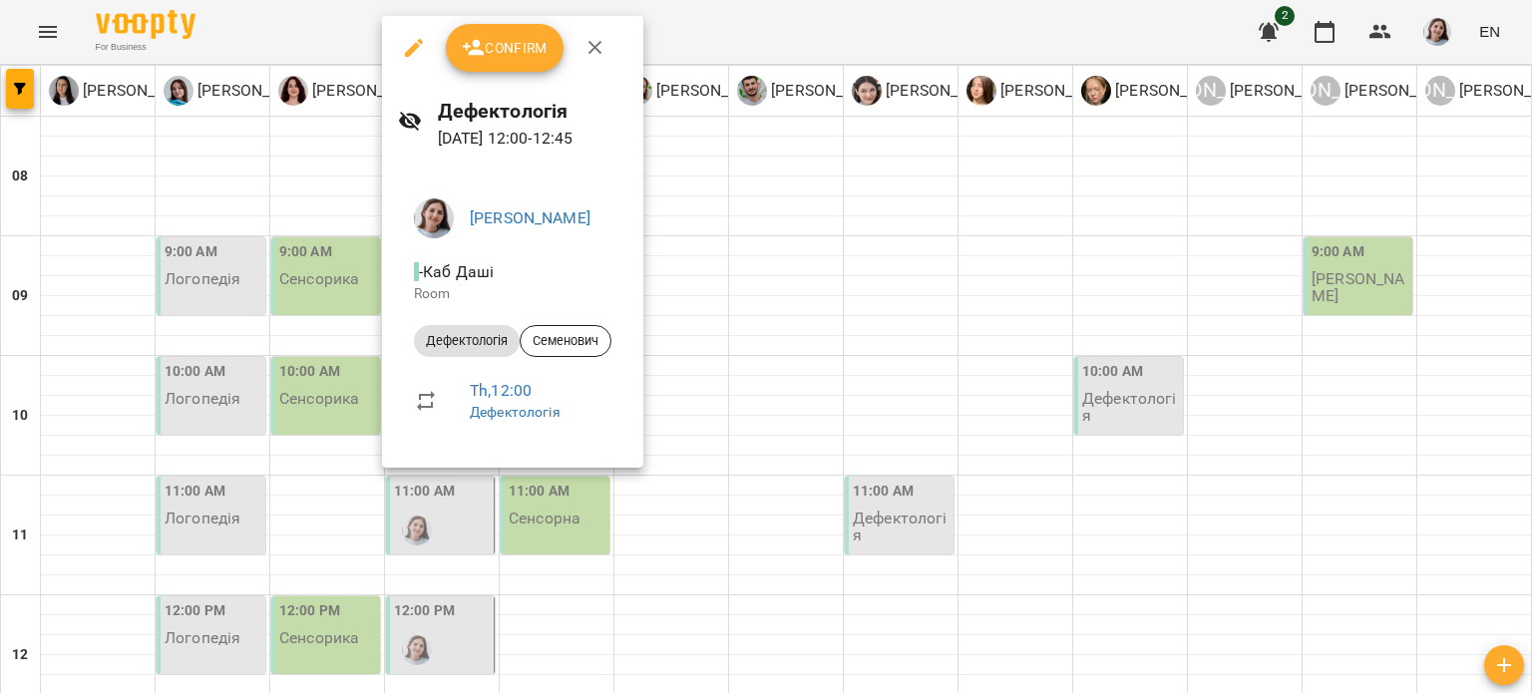
click at [658, 299] on div at bounding box center [766, 346] width 1532 height 693
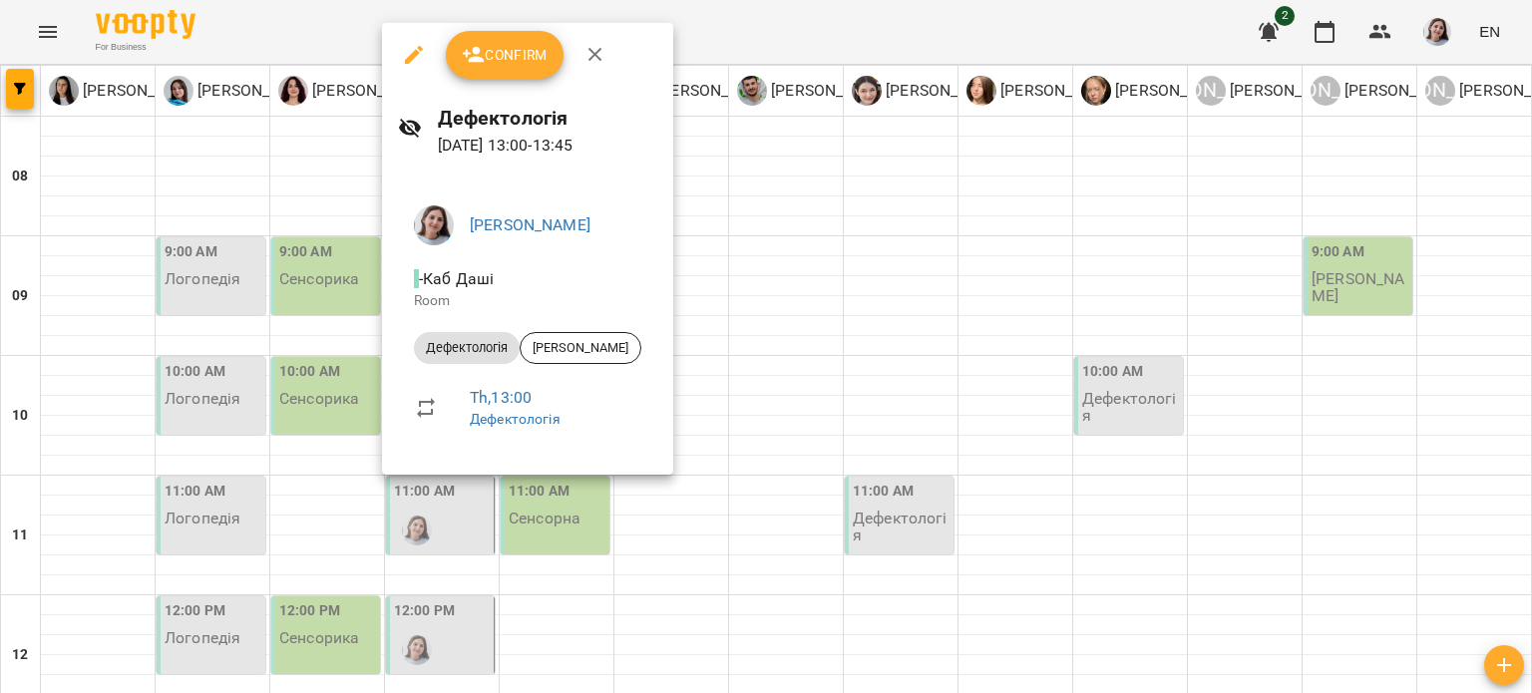
click at [709, 304] on div at bounding box center [766, 346] width 1532 height 693
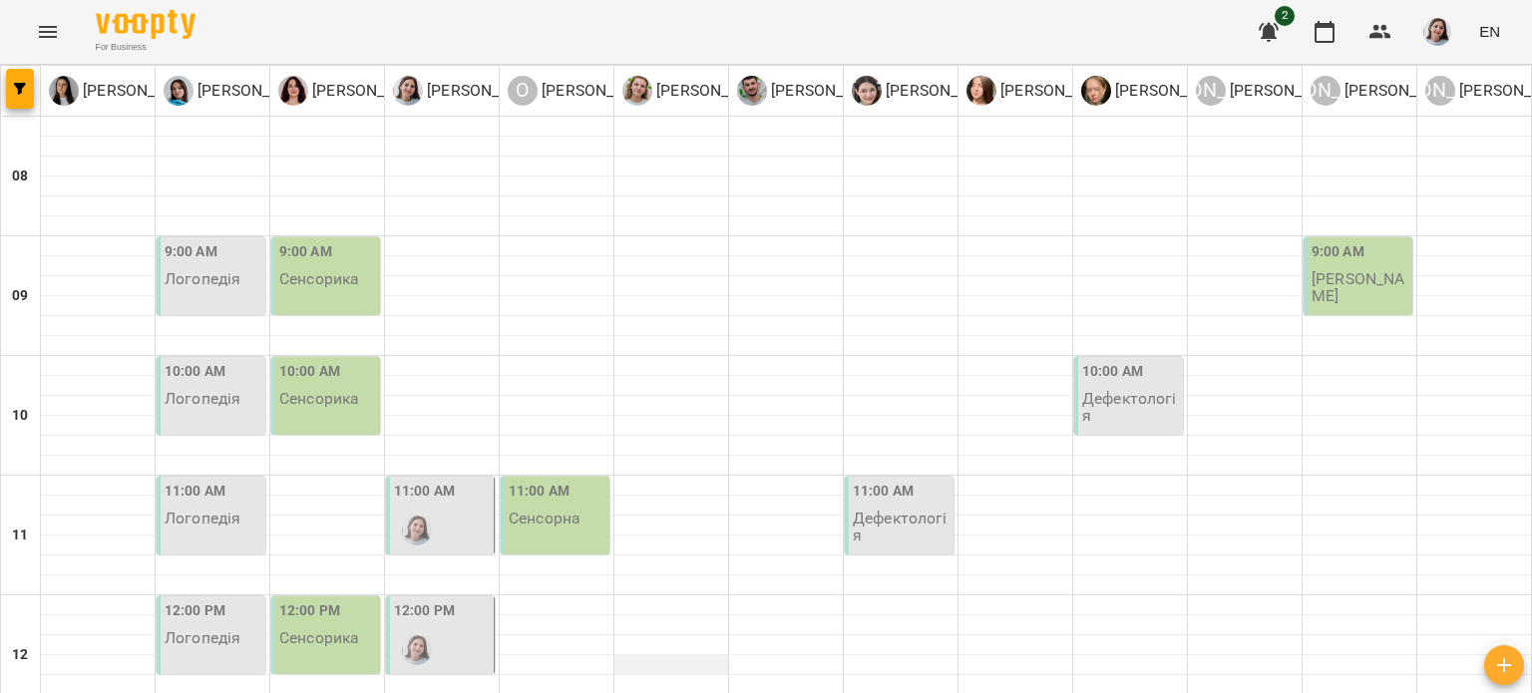
scroll to position [598, 0]
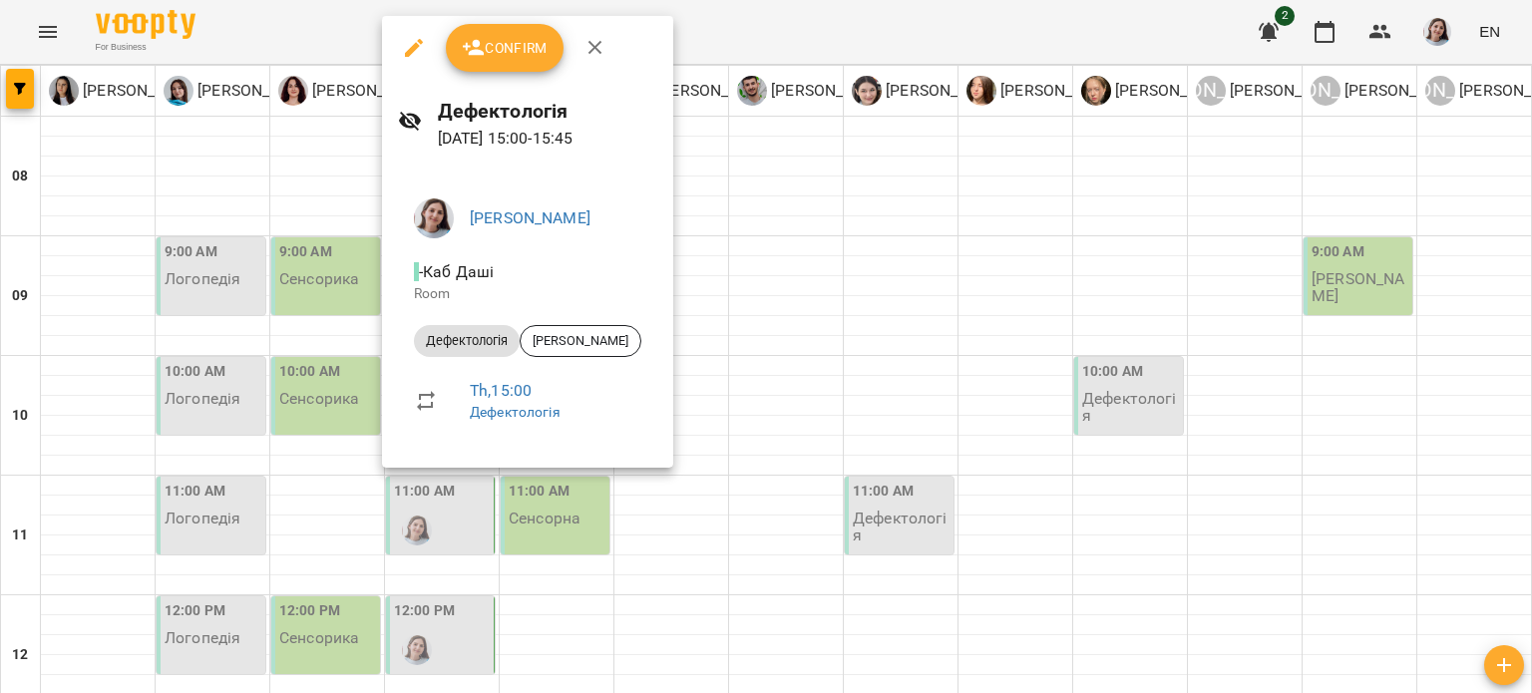
click at [712, 338] on div at bounding box center [766, 346] width 1532 height 693
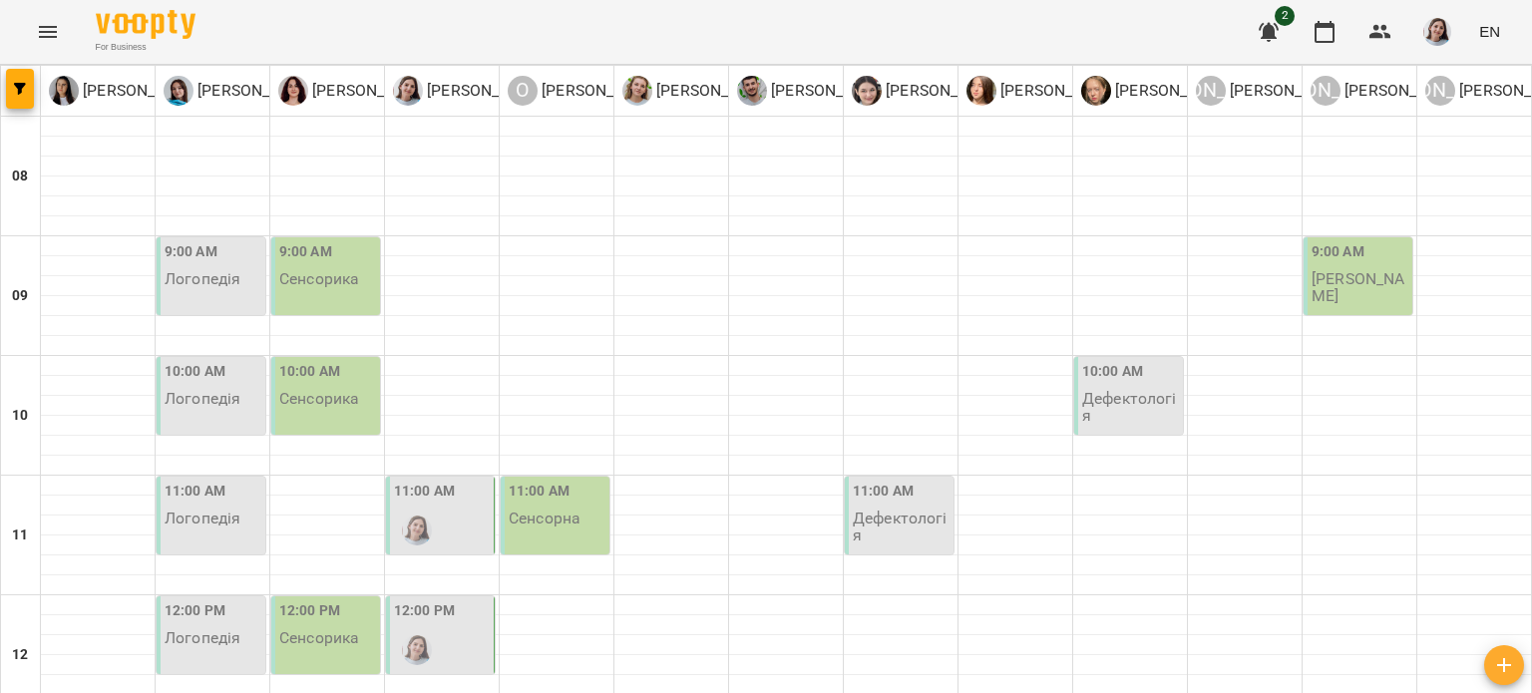
scroll to position [798, 0]
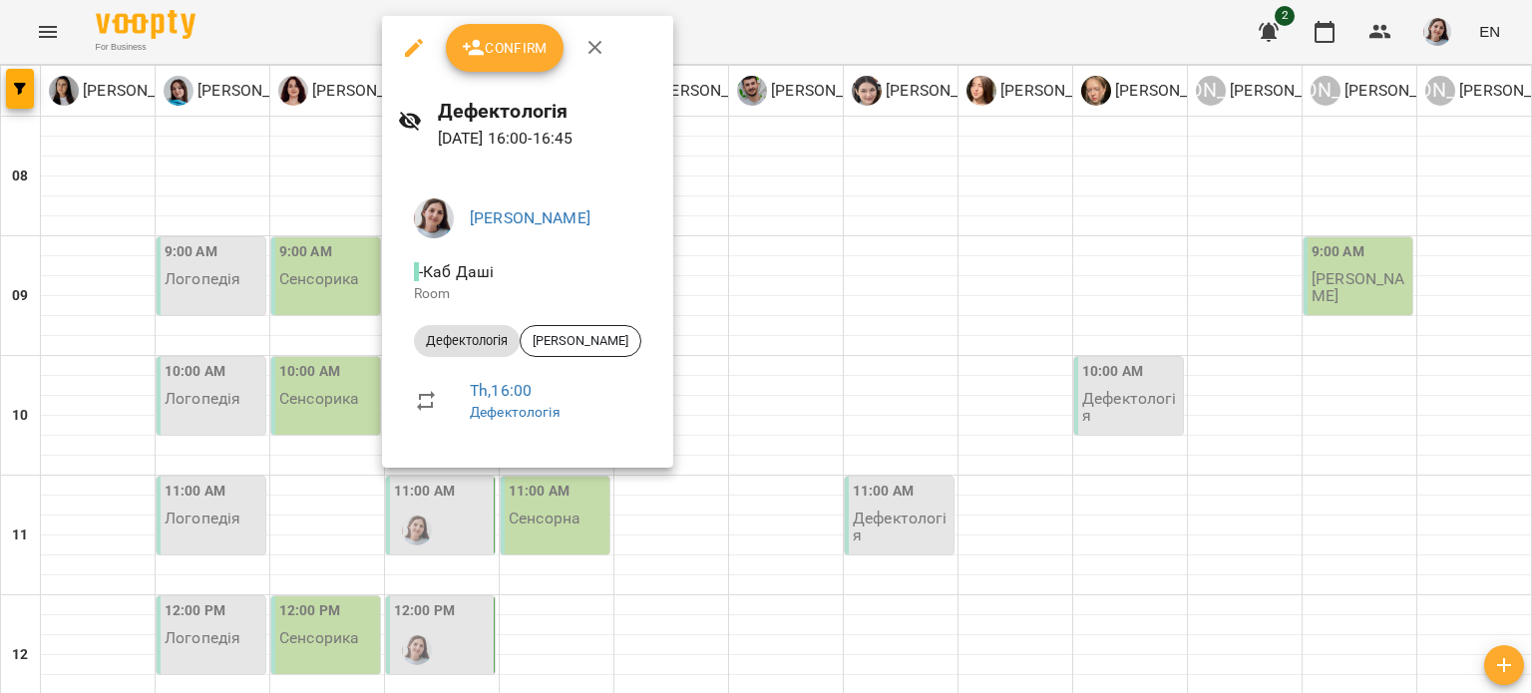
click at [738, 305] on div at bounding box center [766, 346] width 1532 height 693
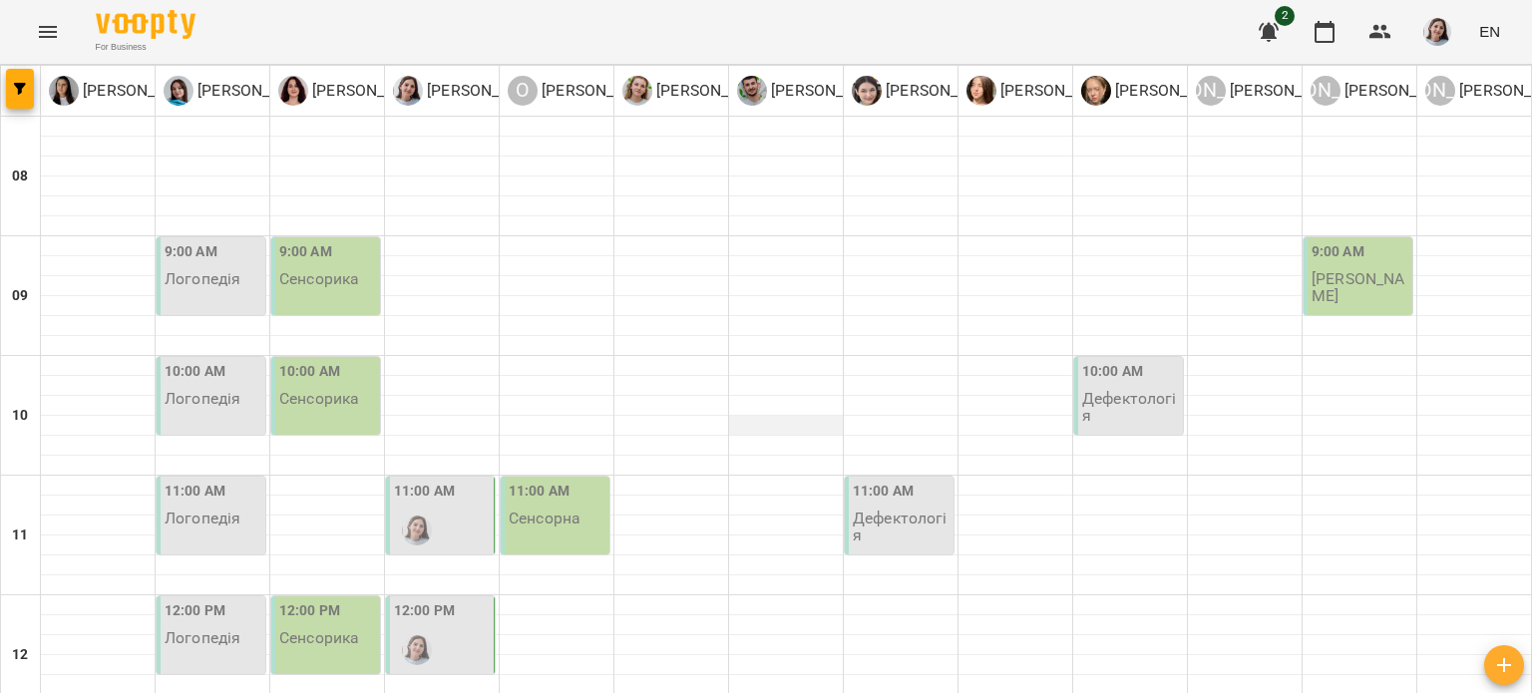
scroll to position [0, 0]
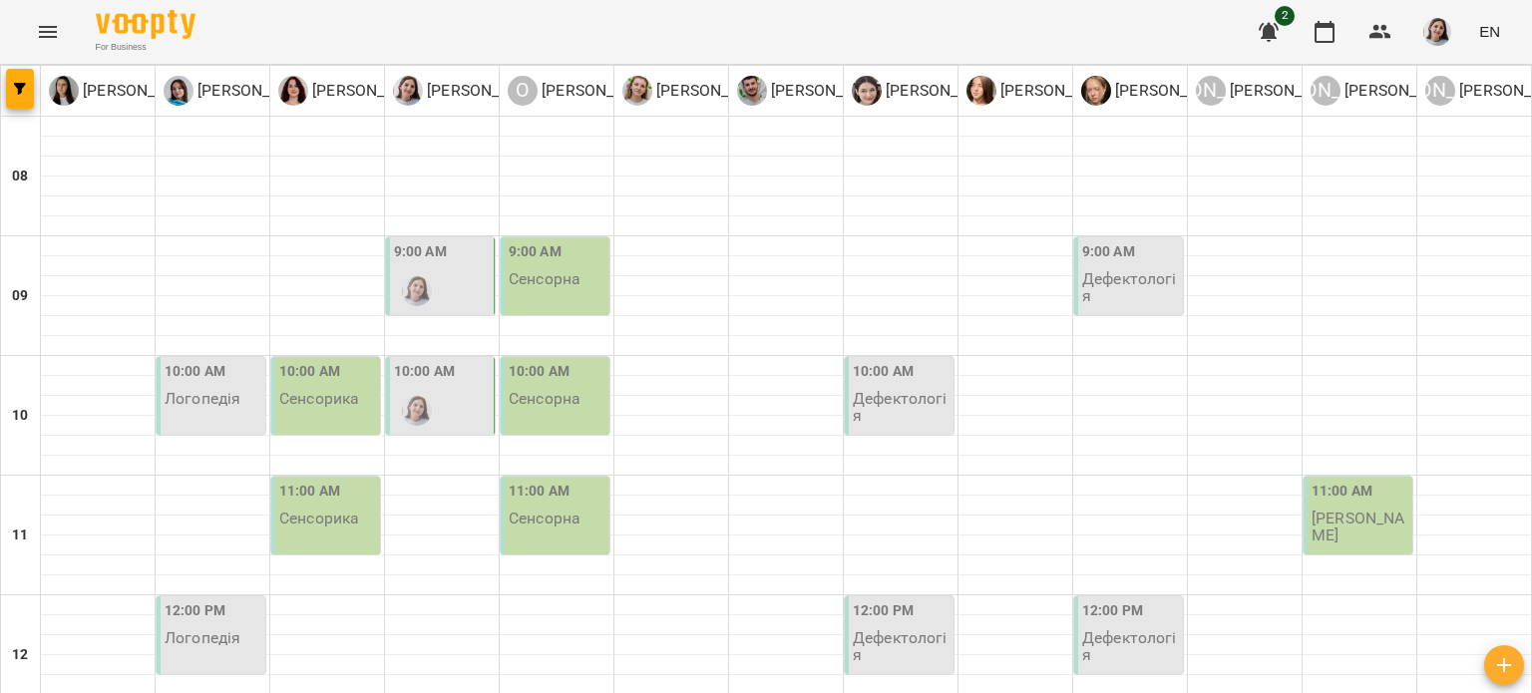
scroll to position [698, 0]
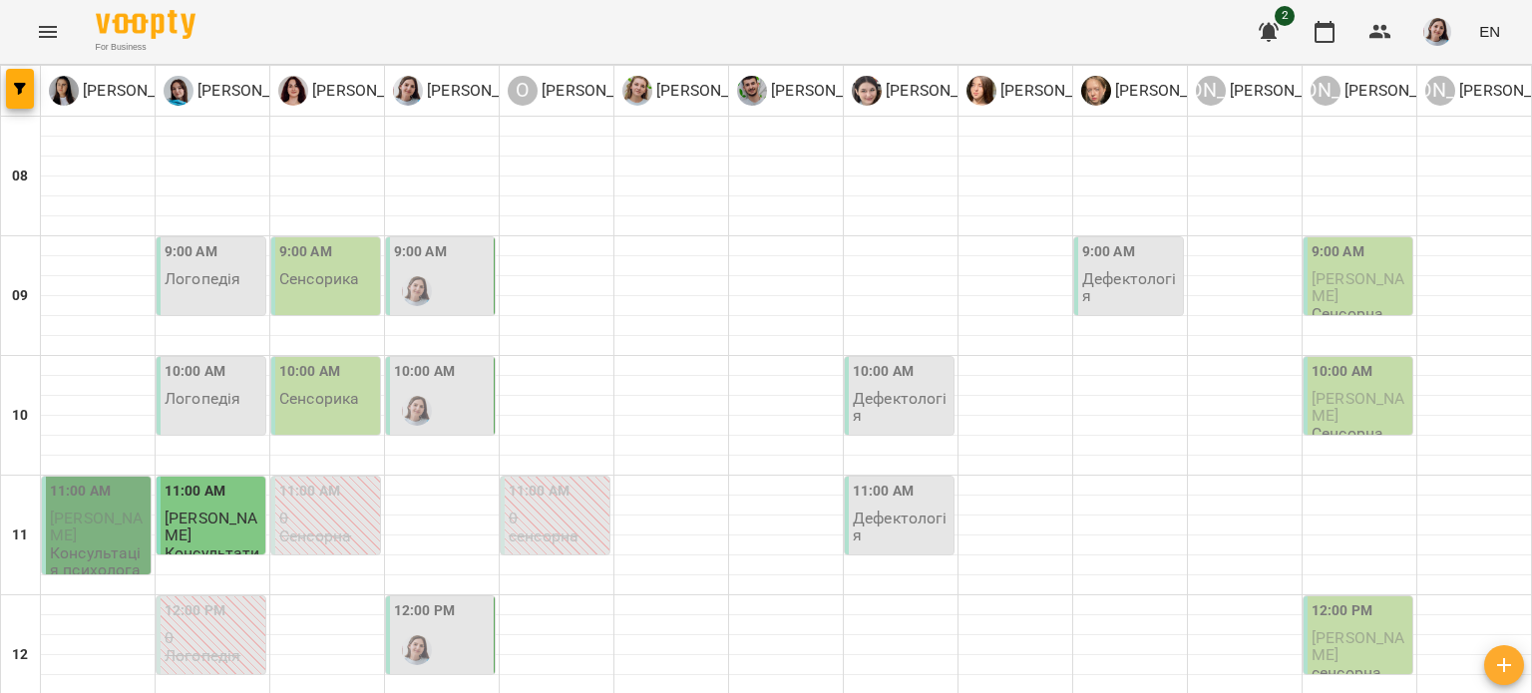
click at [419, 260] on label "9:00 AM" at bounding box center [420, 252] width 53 height 22
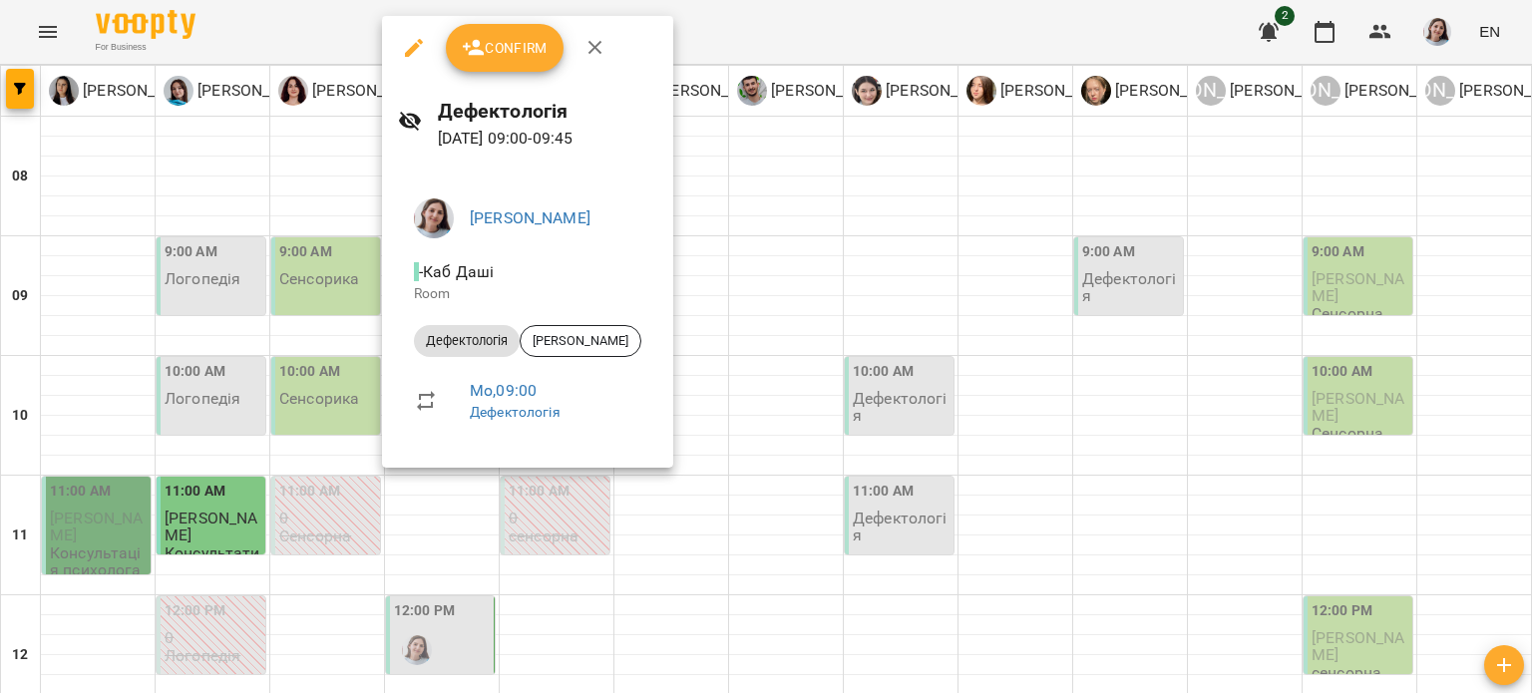
click at [818, 224] on div at bounding box center [766, 346] width 1532 height 693
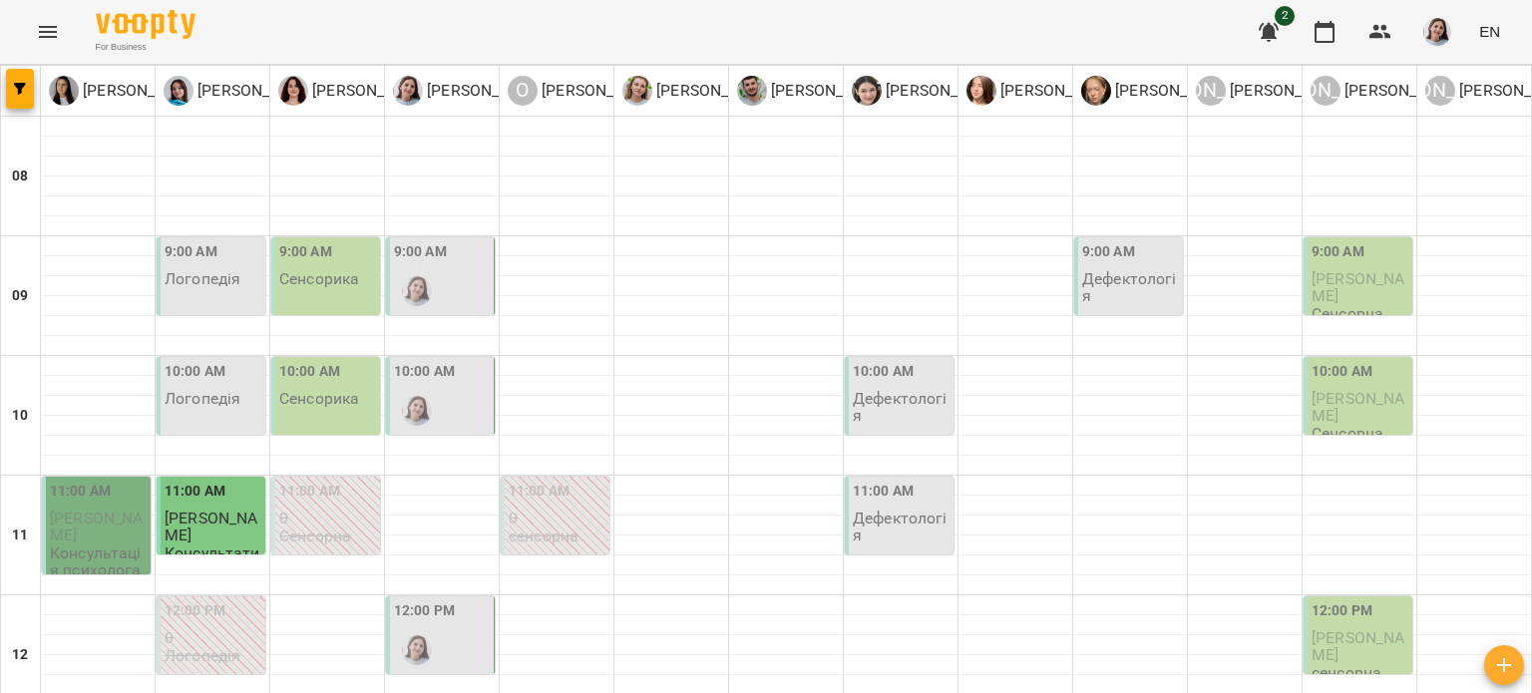
scroll to position [299, 0]
click at [457, 600] on div "12:00 PM" at bounding box center [442, 636] width 96 height 73
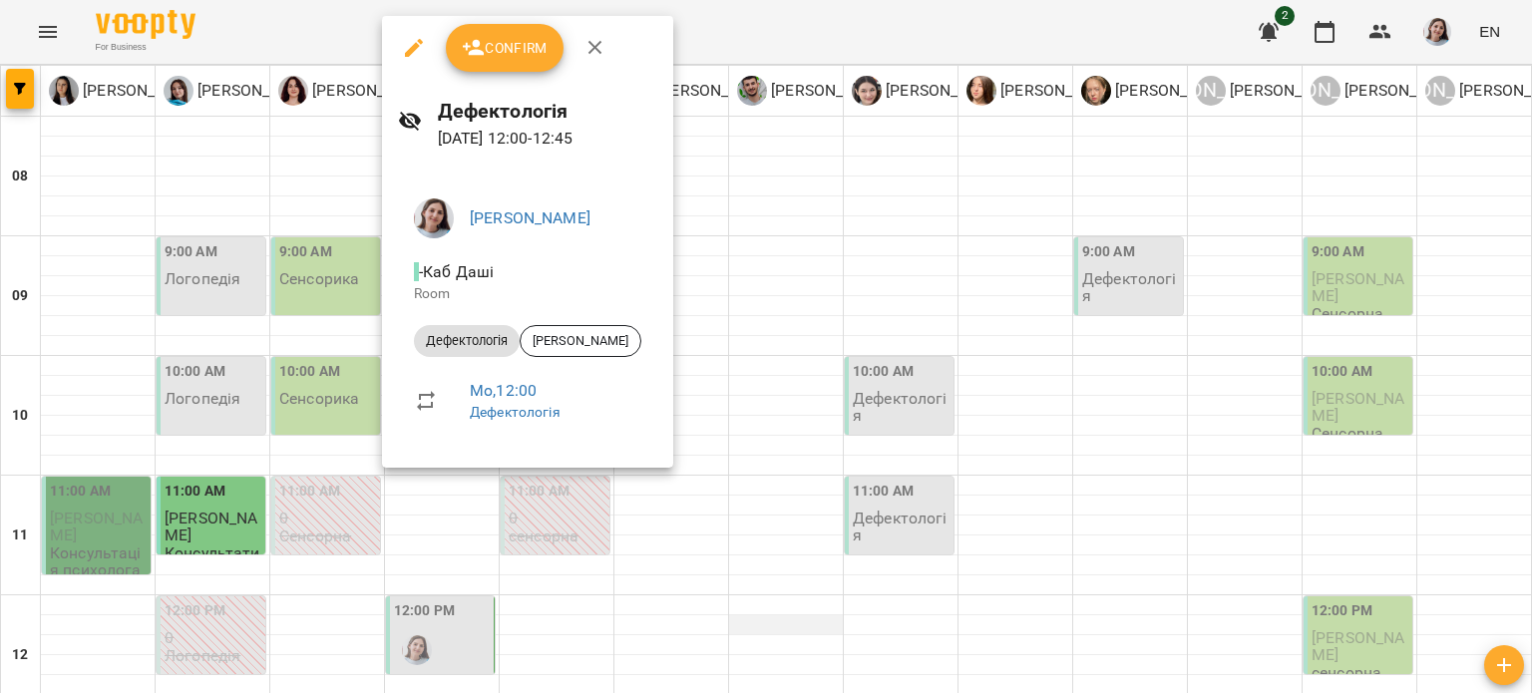
drag, startPoint x: 798, startPoint y: 324, endPoint x: 782, endPoint y: 326, distance: 16.1
click at [798, 324] on div at bounding box center [766, 346] width 1532 height 693
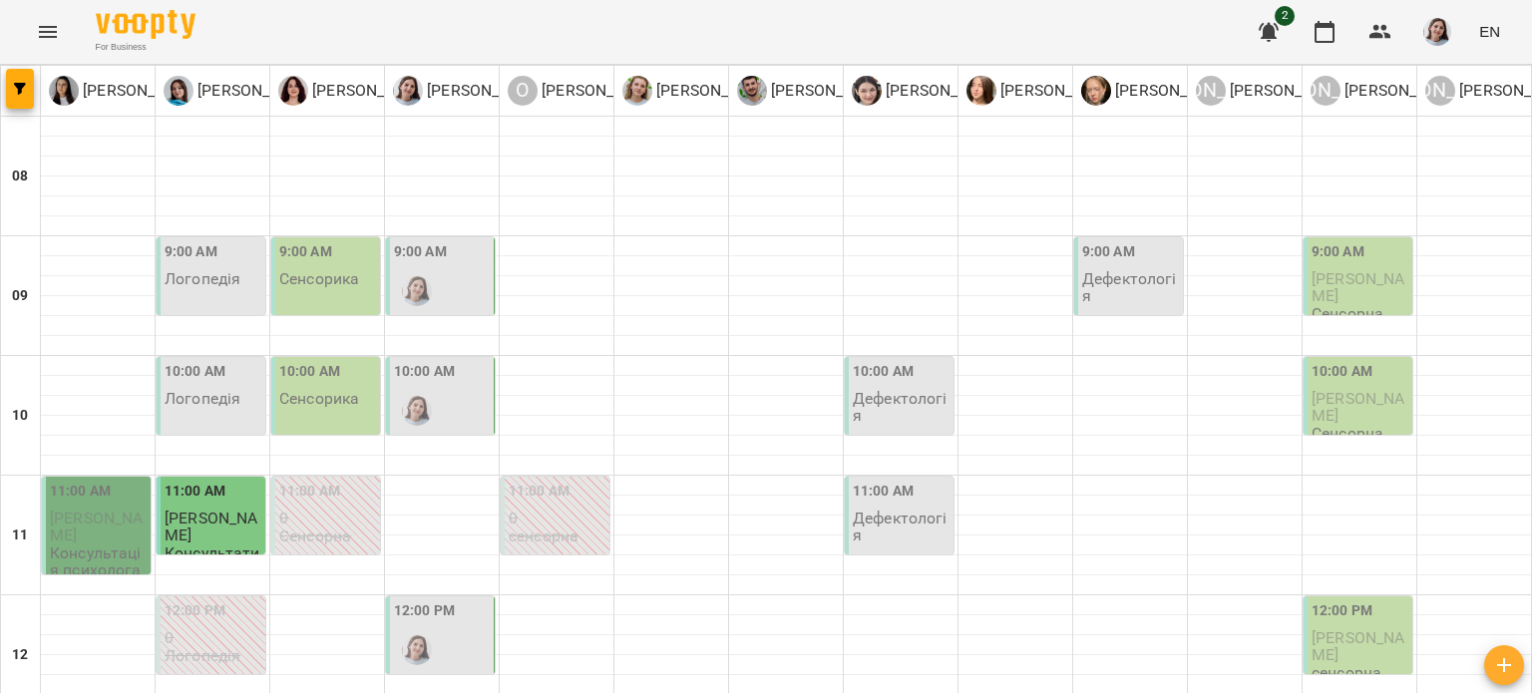
scroll to position [293, 0]
click at [452, 600] on div "12:00 PM" at bounding box center [442, 636] width 96 height 73
